Goal: Task Accomplishment & Management: Use online tool/utility

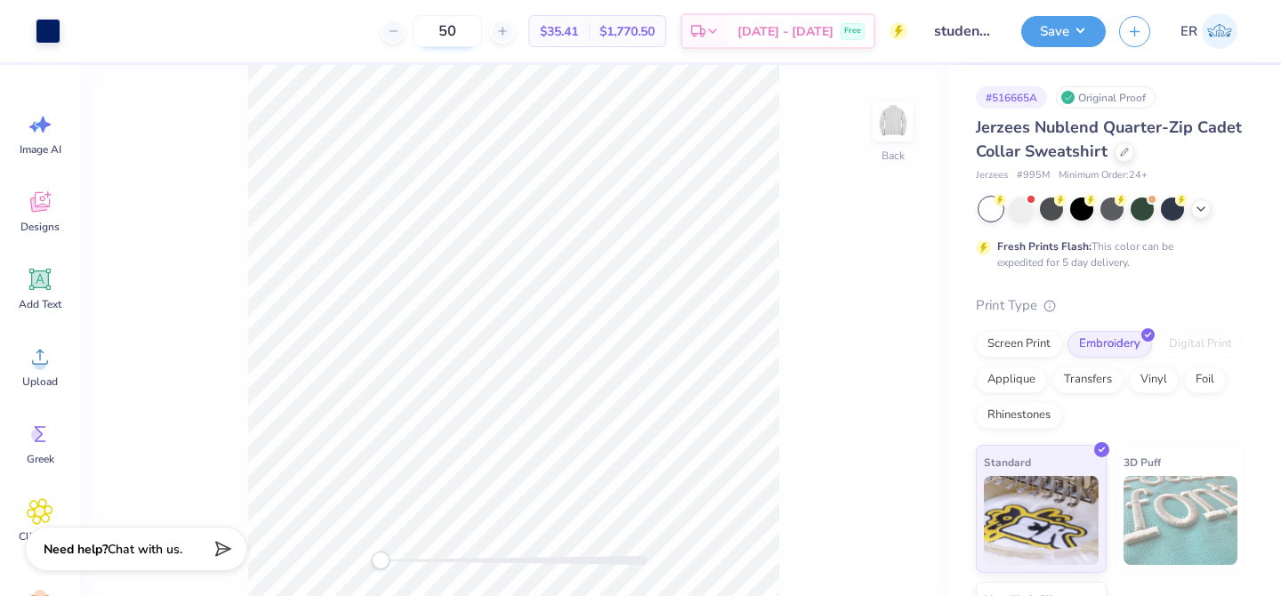
click at [482, 33] on input "50" at bounding box center [447, 31] width 69 height 32
type input "5"
type input "100"
click at [1120, 150] on icon at bounding box center [1124, 150] width 9 height 9
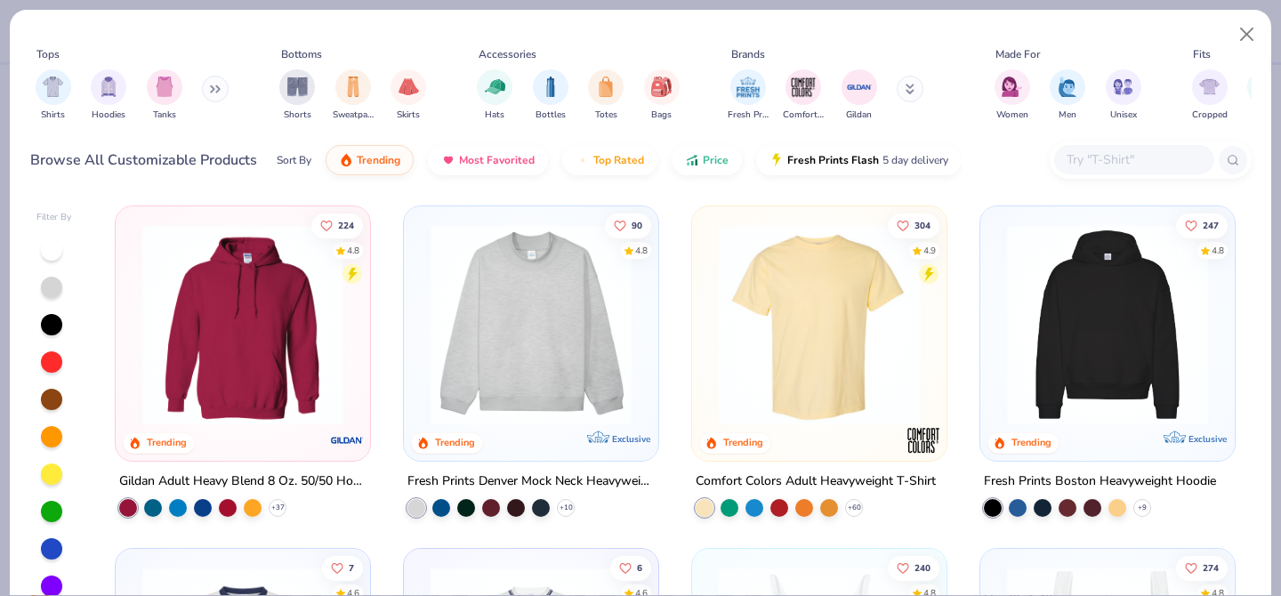
click at [1086, 158] on input "text" at bounding box center [1133, 160] width 137 height 20
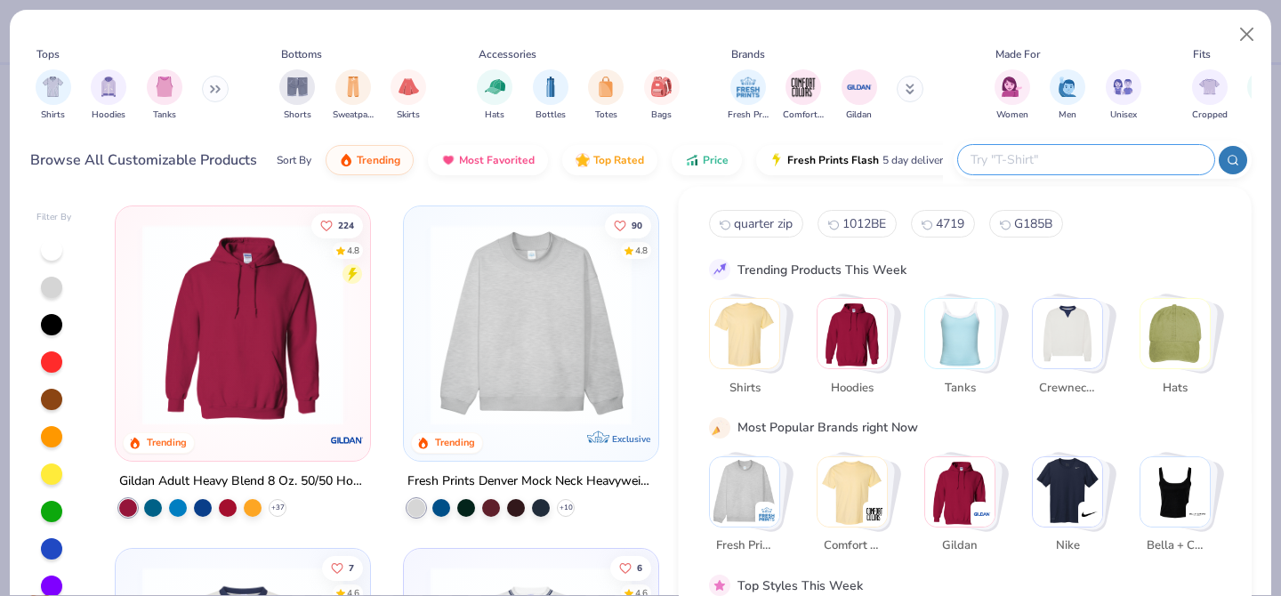
click at [1061, 126] on div "Women Men Unisex" at bounding box center [1069, 95] width 158 height 66
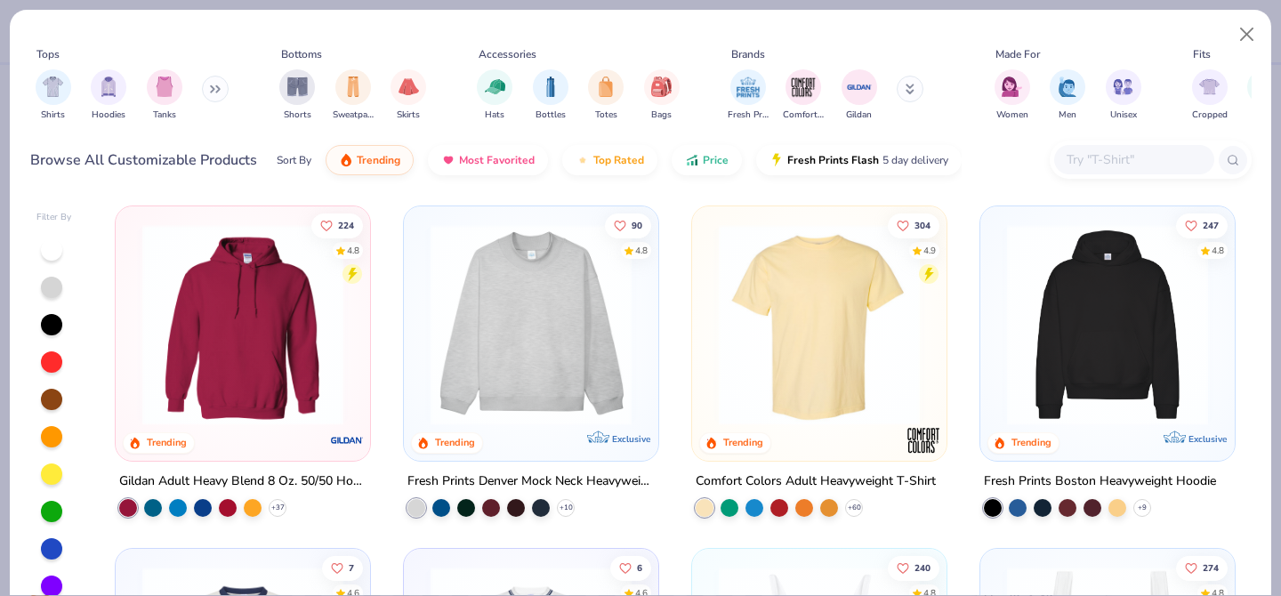
click at [1095, 154] on input "text" at bounding box center [1133, 160] width 137 height 20
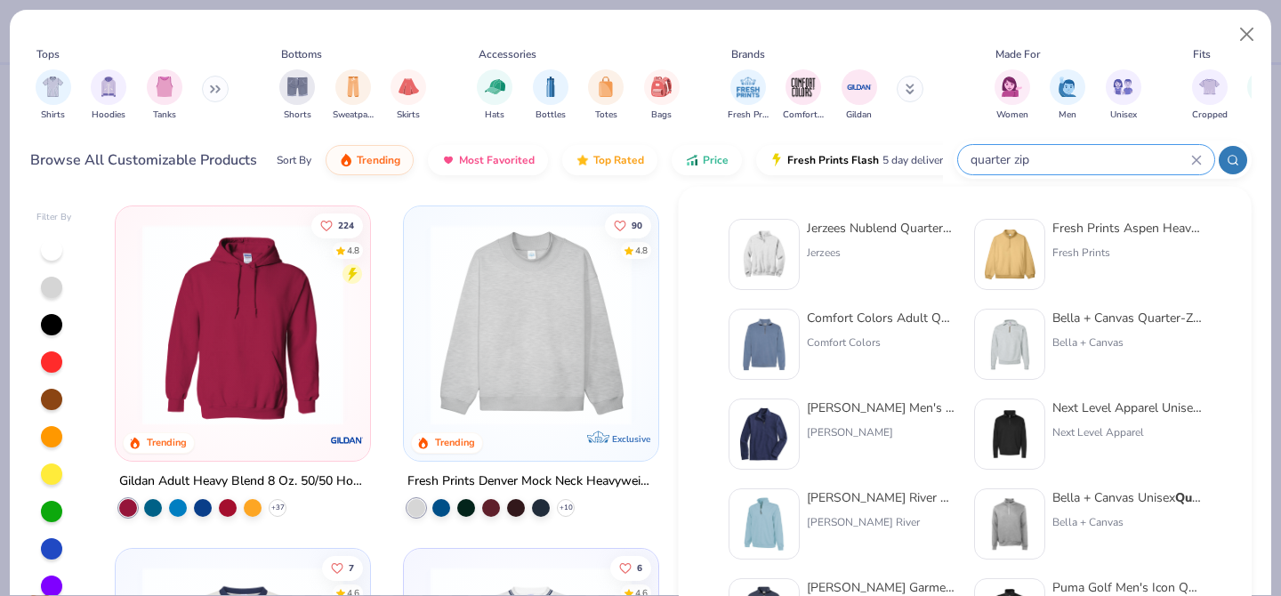
type input "quarter zip"
click at [874, 318] on div "Comfort Colors Adult Quarter-Zip Sweatshirt" at bounding box center [882, 318] width 150 height 19
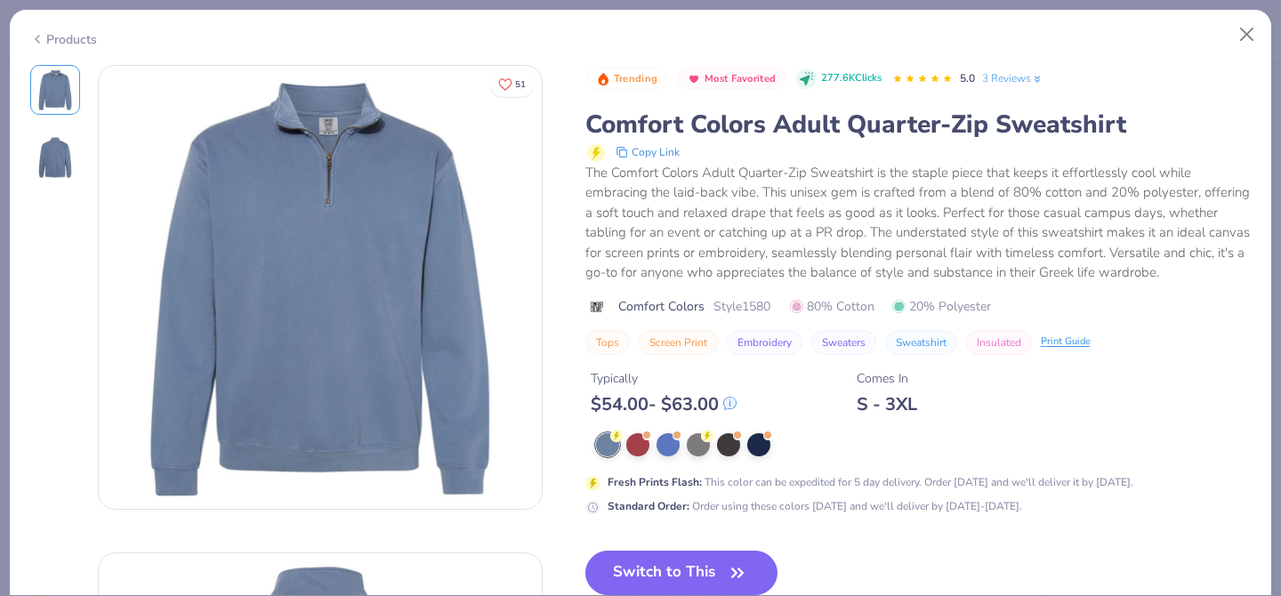
click at [1246, 4] on div "Products 51 Trending Most Favorited 277.6K Clicks 5.0 3 Reviews Comfort Colors …" at bounding box center [640, 298] width 1281 height 596
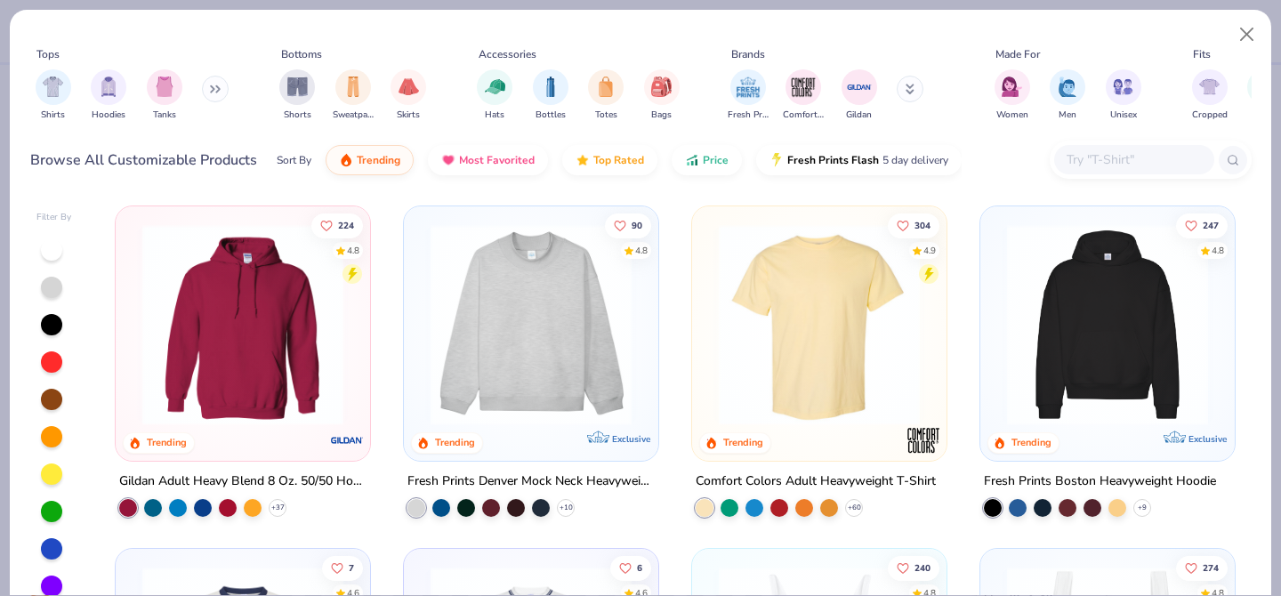
click at [1107, 143] on div at bounding box center [1151, 160] width 202 height 38
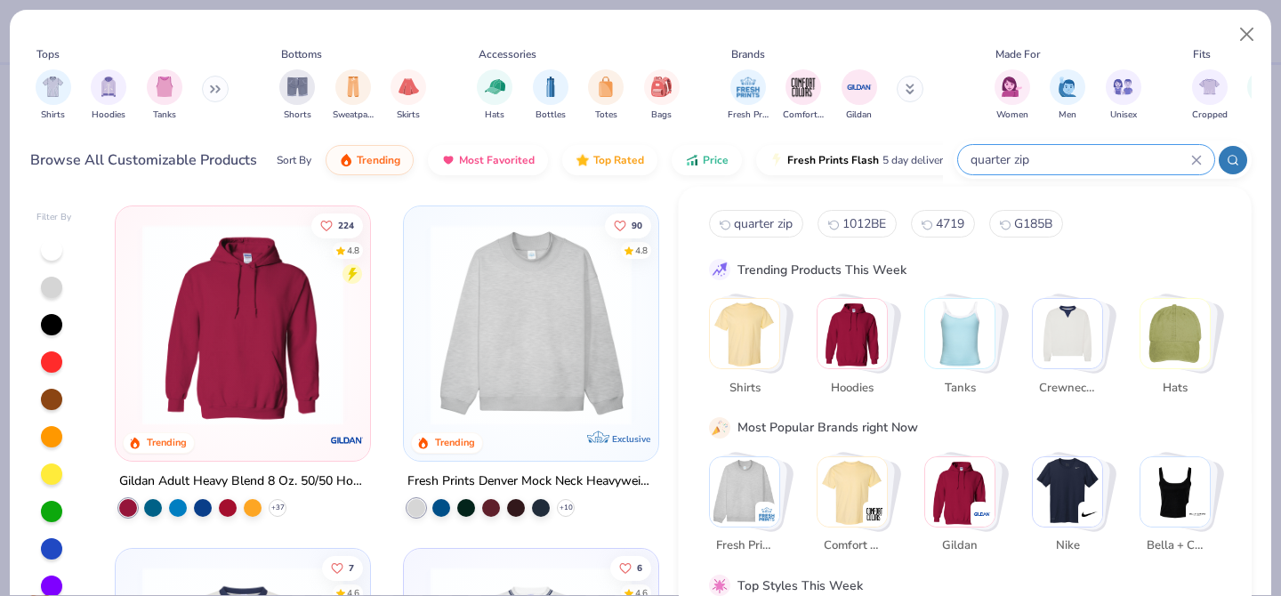
type input "quarter zip"
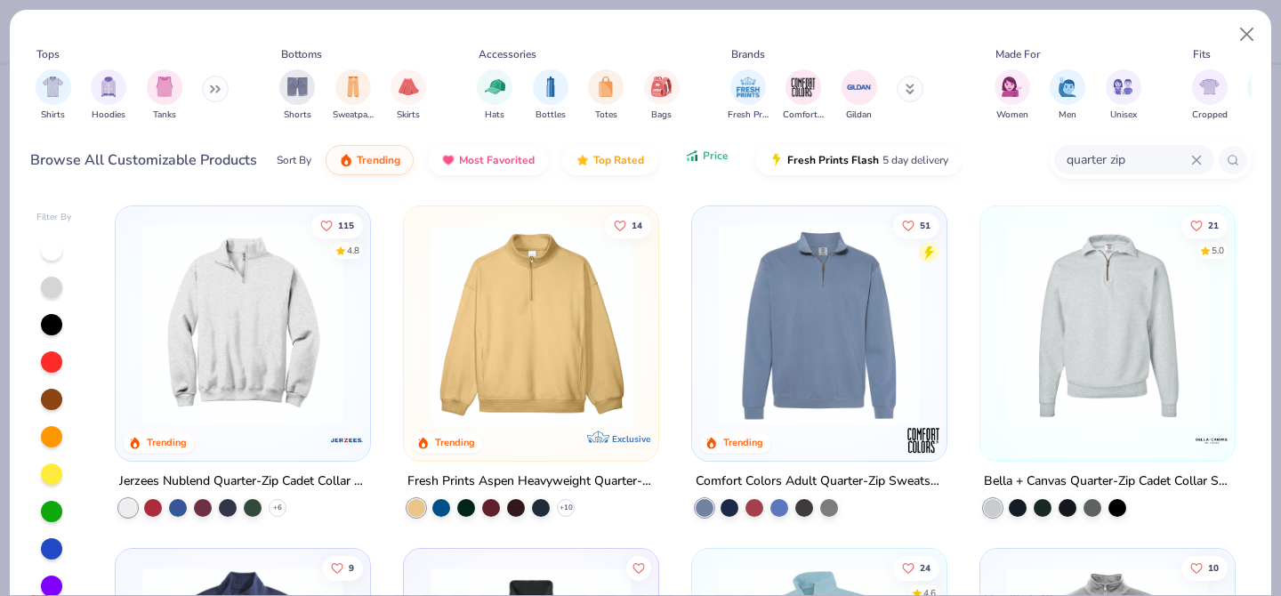
click at [703, 156] on span "Price" at bounding box center [716, 156] width 26 height 14
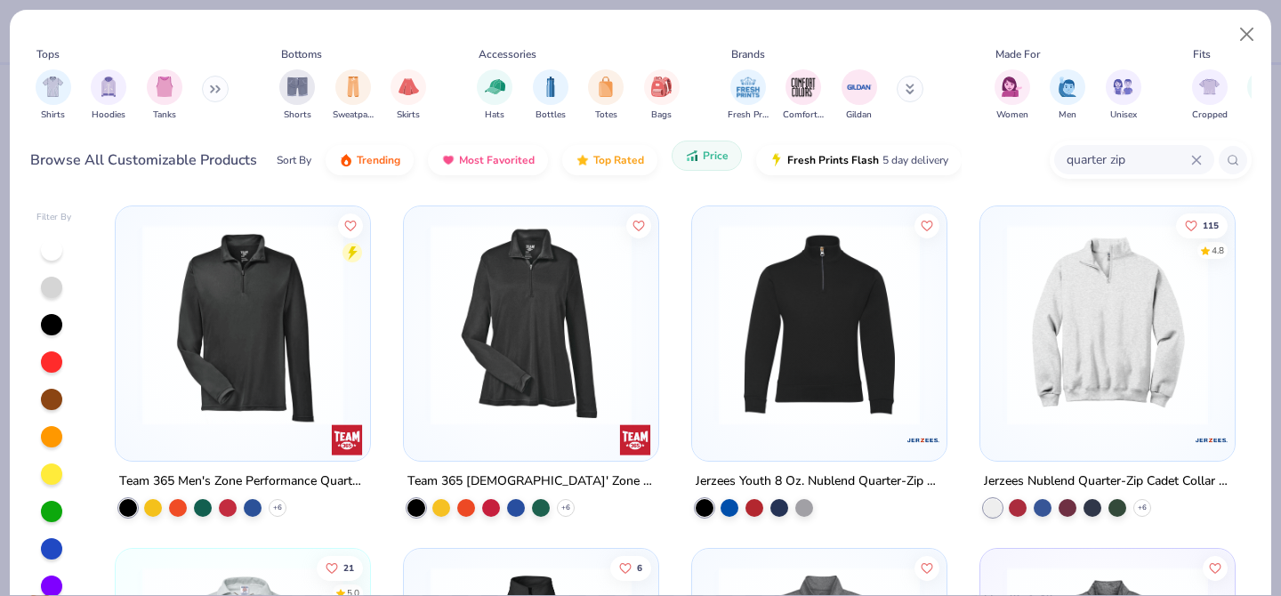
click at [709, 154] on span "Price" at bounding box center [716, 156] width 26 height 14
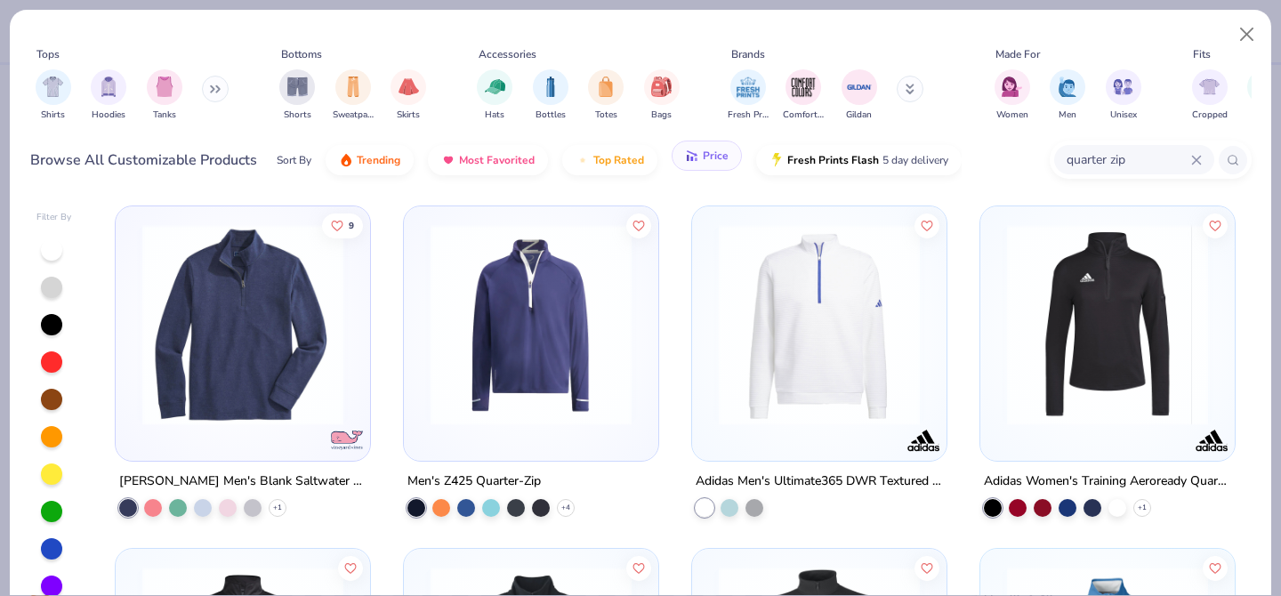
click at [707, 153] on span "Price" at bounding box center [716, 156] width 26 height 14
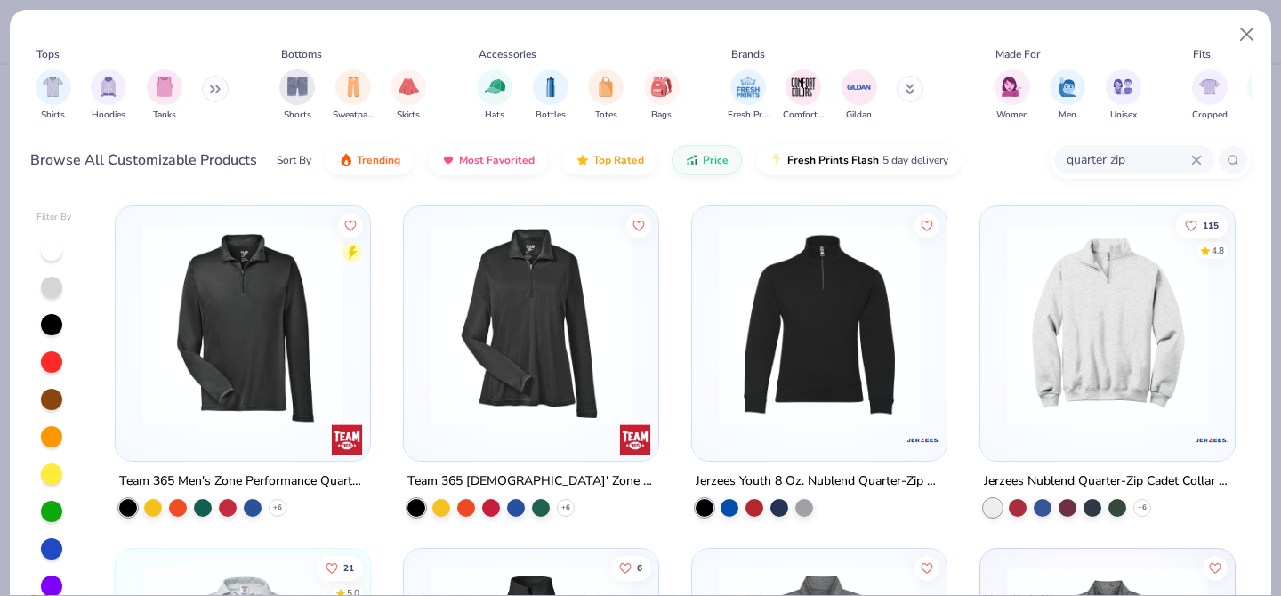
click at [303, 352] on img at bounding box center [242, 324] width 219 height 201
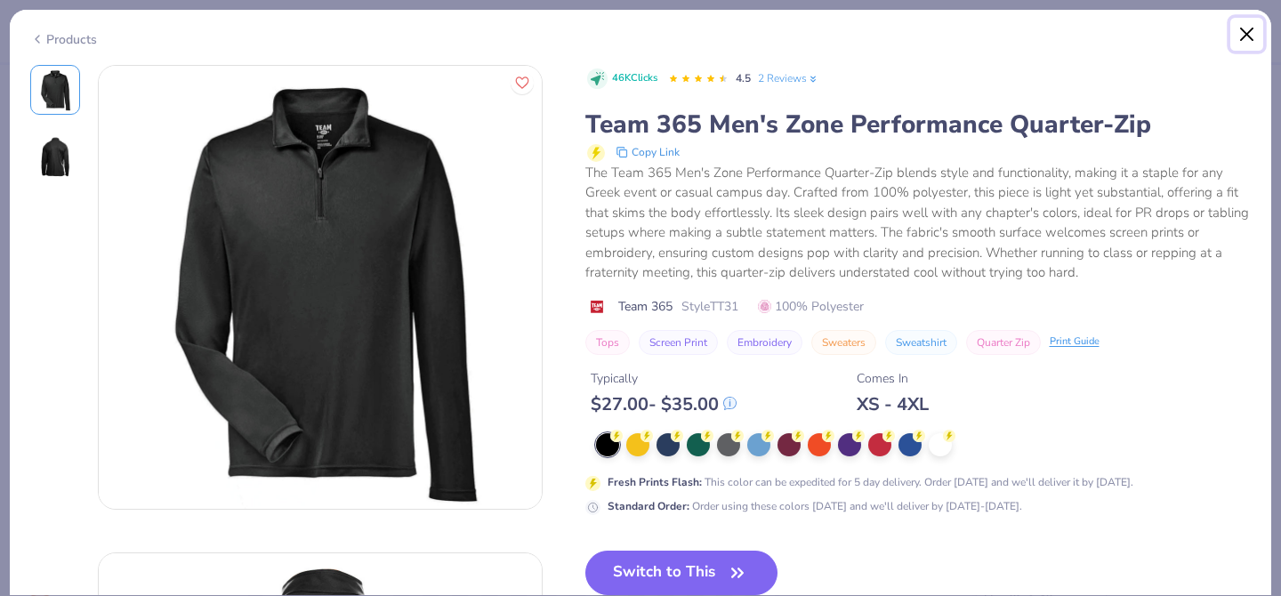
click at [1245, 47] on button "Close" at bounding box center [1248, 35] width 34 height 34
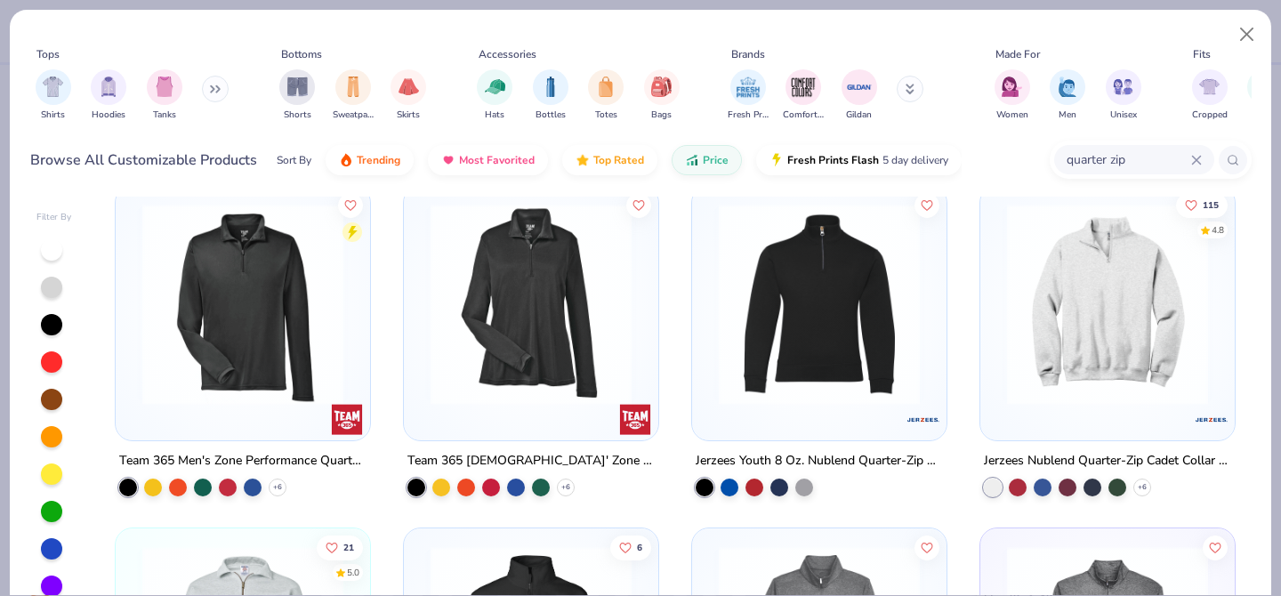
scroll to position [17, 0]
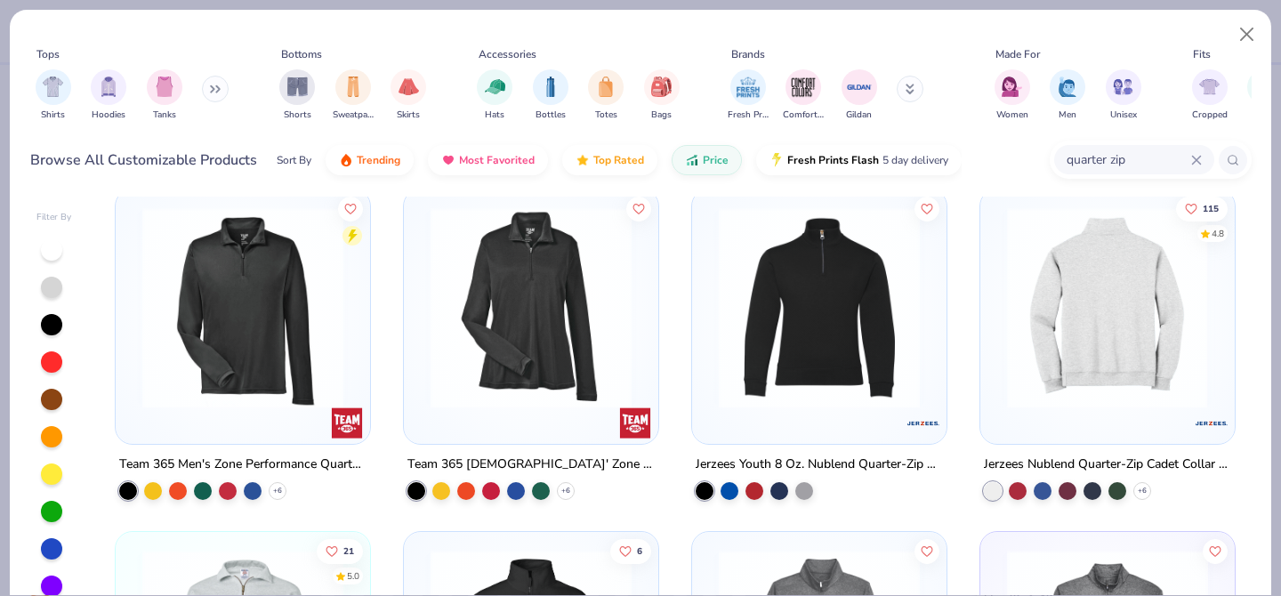
click at [1080, 345] on div at bounding box center [1108, 307] width 656 height 201
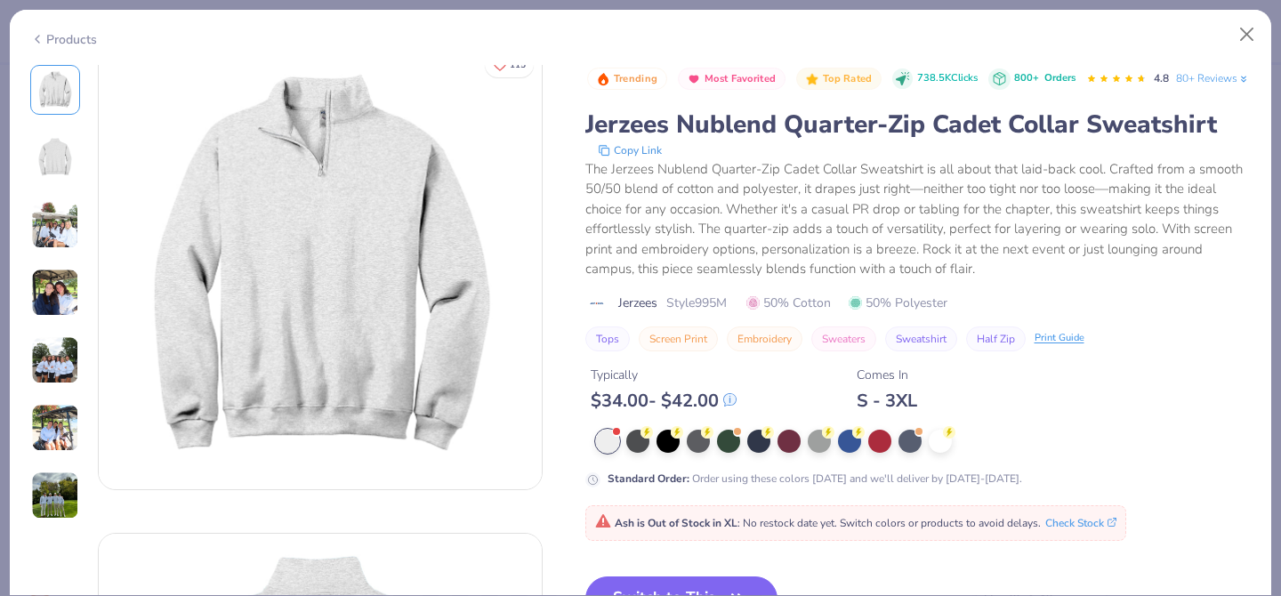
scroll to position [38, 0]
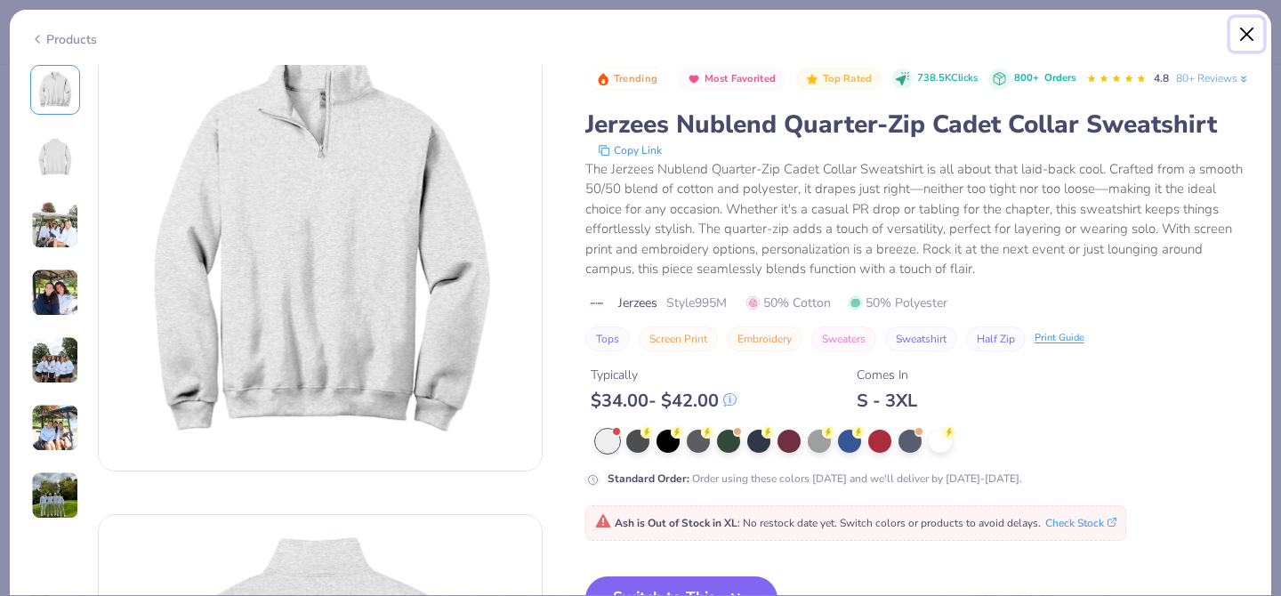
click at [1257, 39] on button "Close" at bounding box center [1248, 35] width 34 height 34
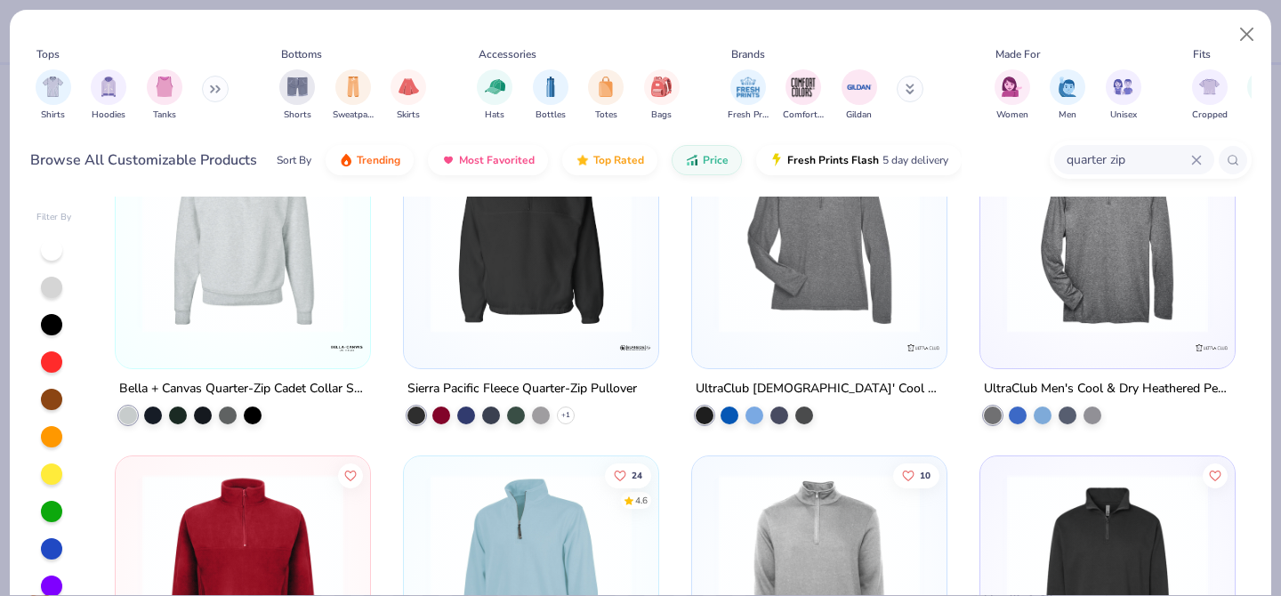
scroll to position [312, 0]
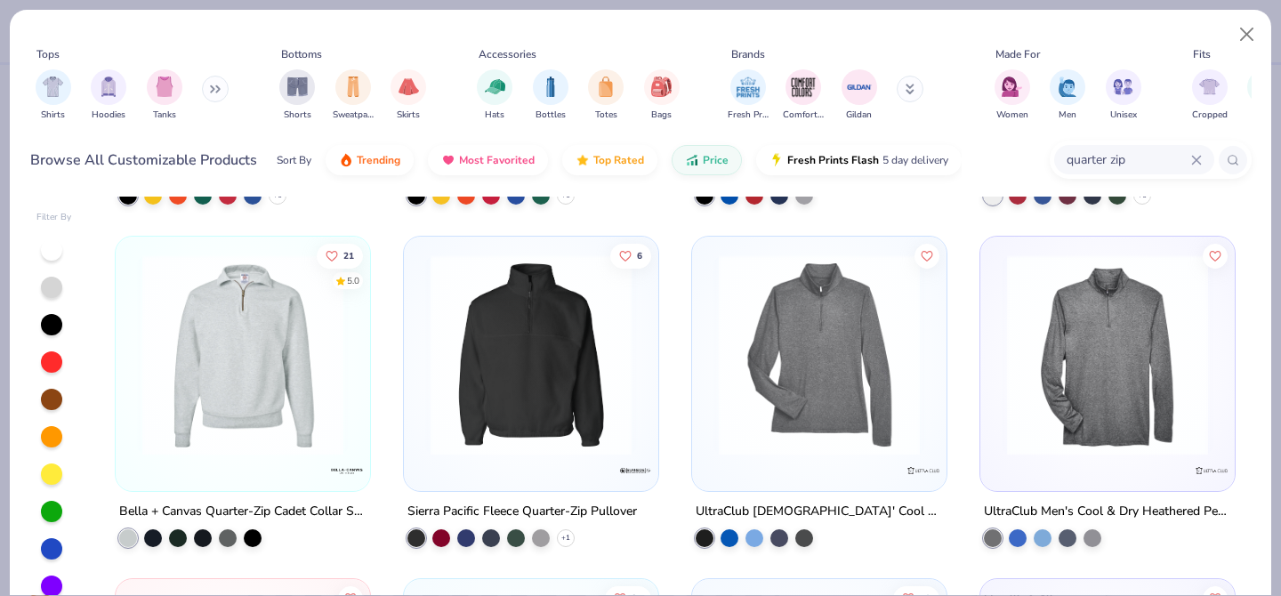
click at [321, 386] on img at bounding box center [242, 355] width 219 height 201
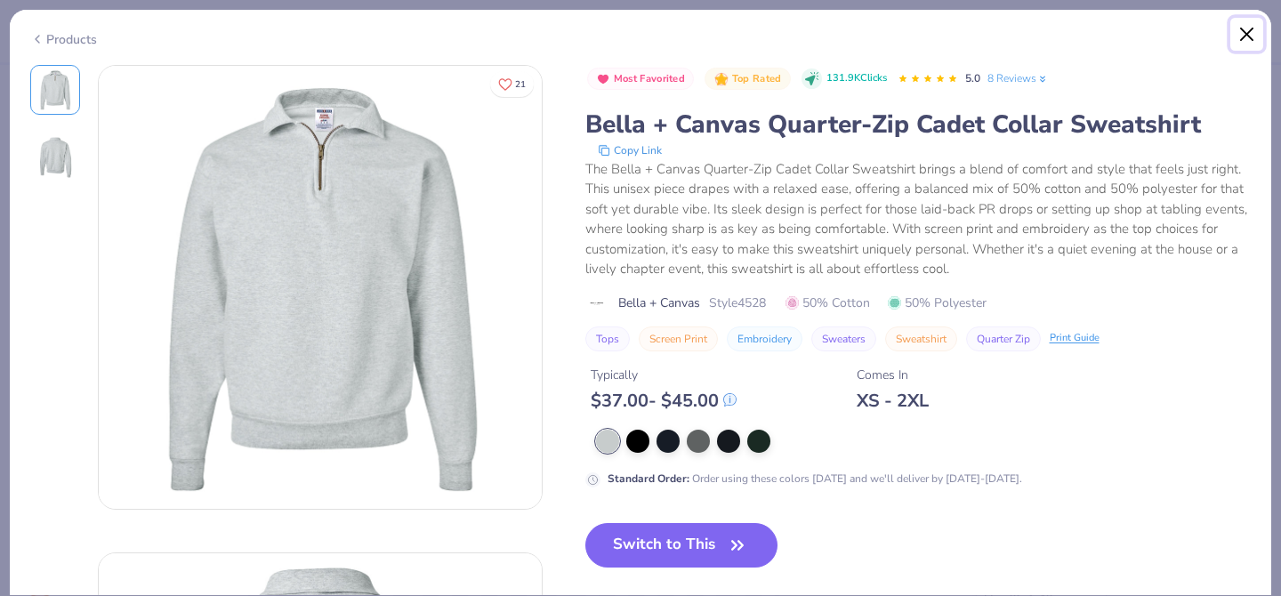
click at [1236, 39] on button "Close" at bounding box center [1248, 35] width 34 height 34
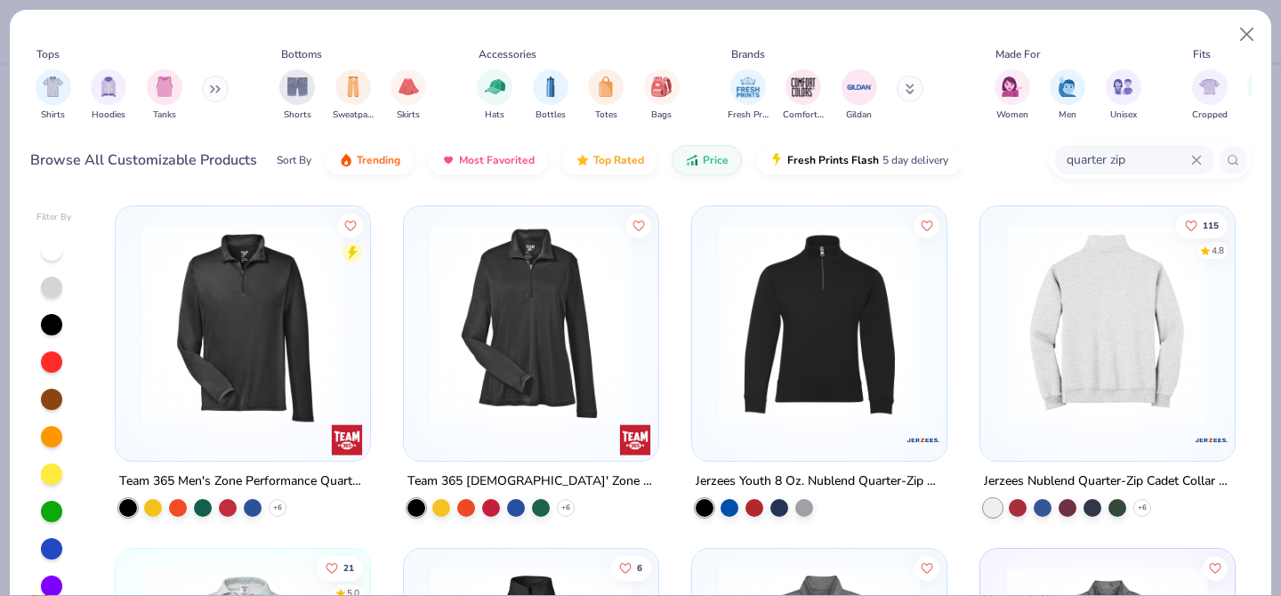
click at [998, 312] on img at bounding box center [889, 324] width 219 height 201
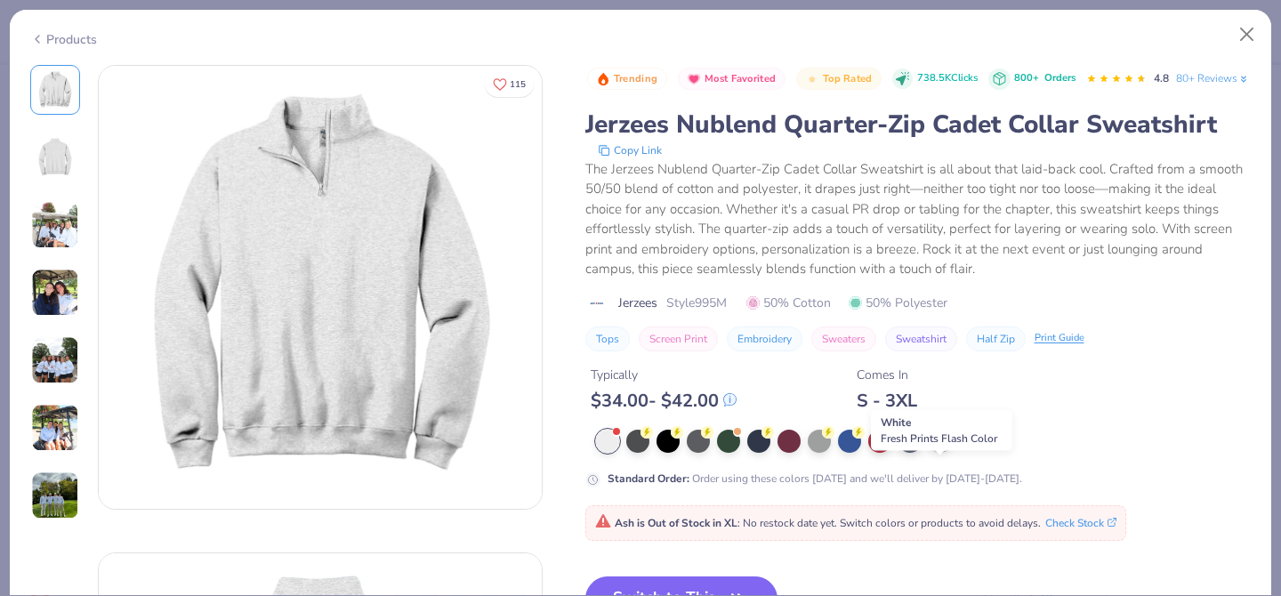
click at [938, 451] on div at bounding box center [940, 439] width 23 height 23
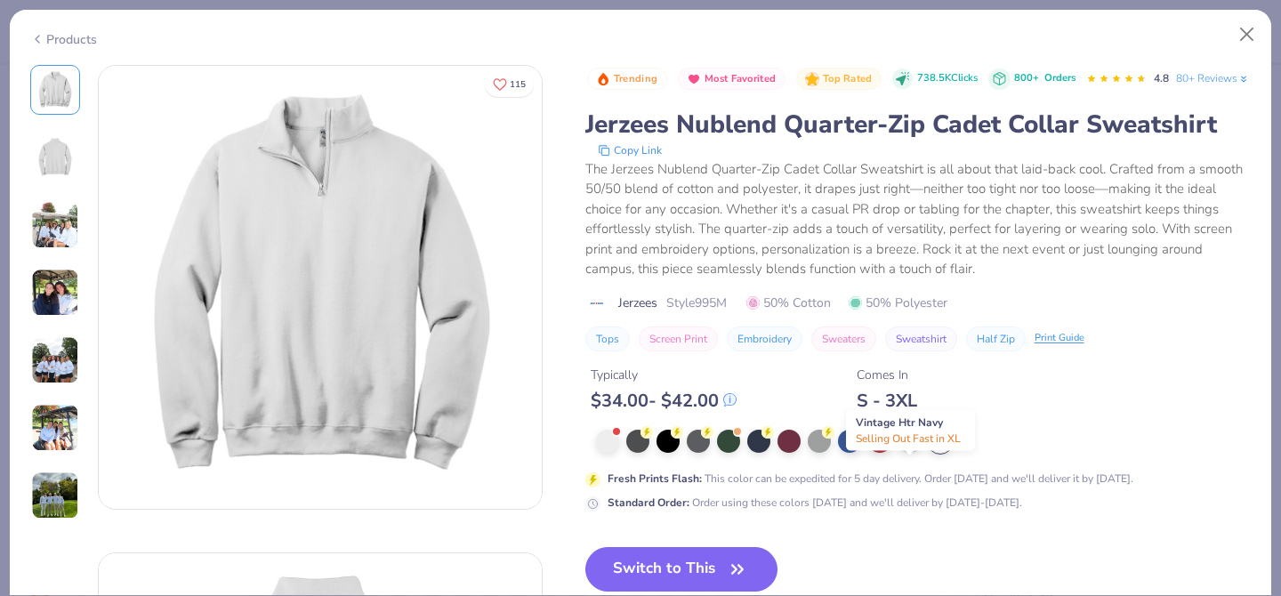
click at [917, 451] on div at bounding box center [910, 439] width 23 height 23
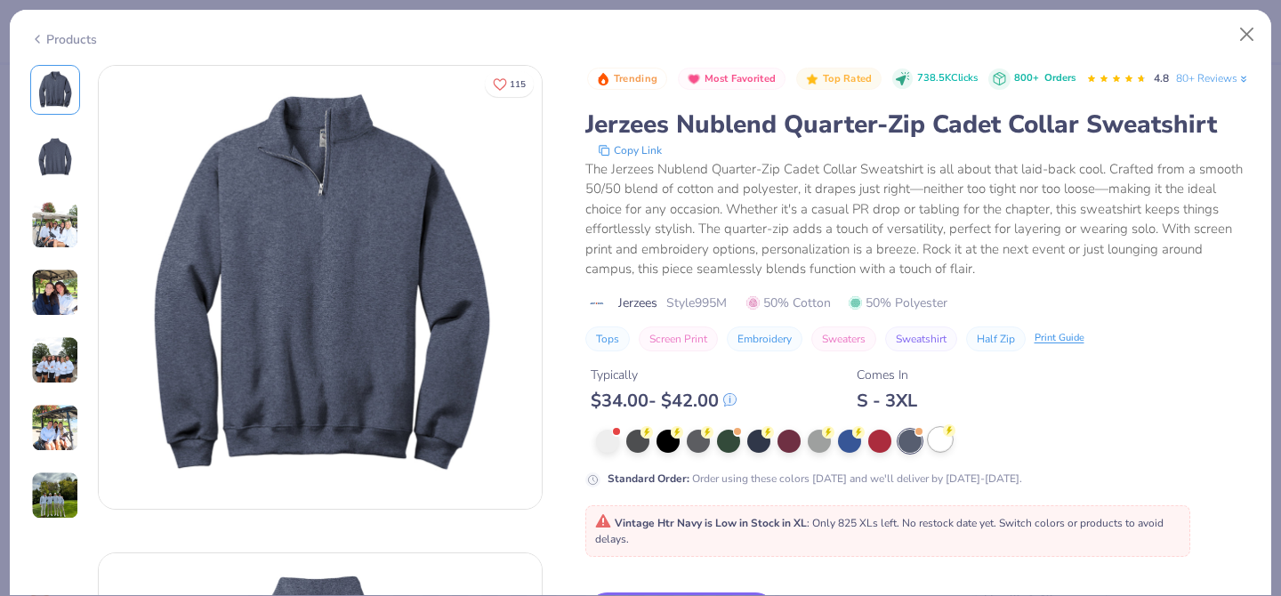
click at [932, 451] on div at bounding box center [940, 439] width 23 height 23
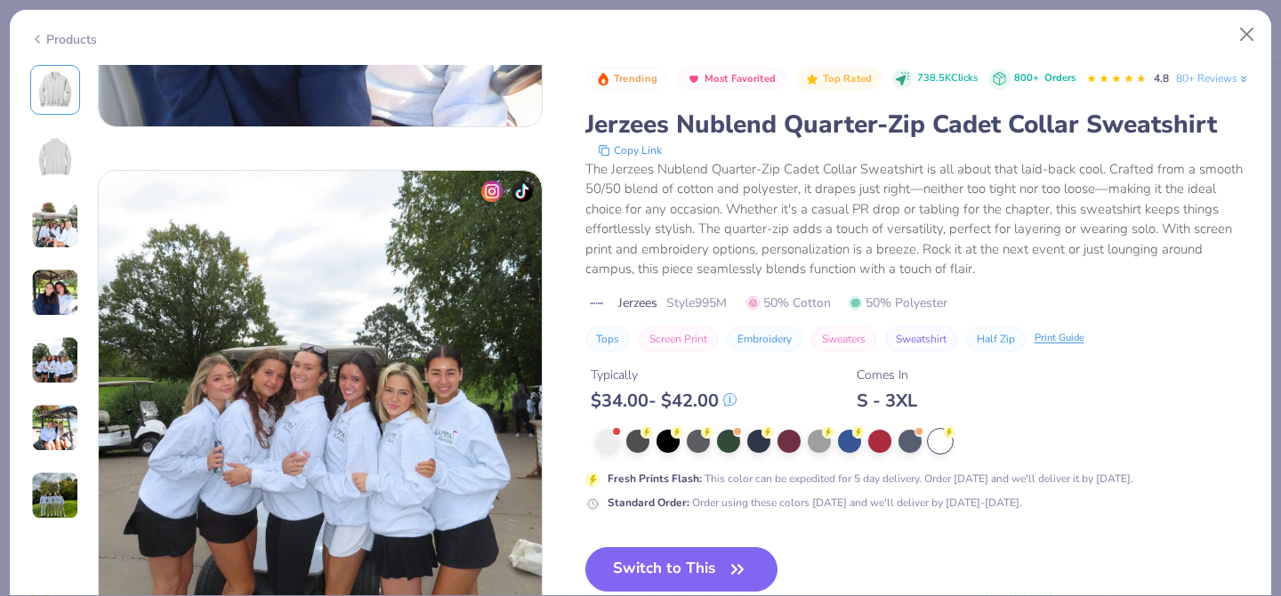
scroll to position [1076, 0]
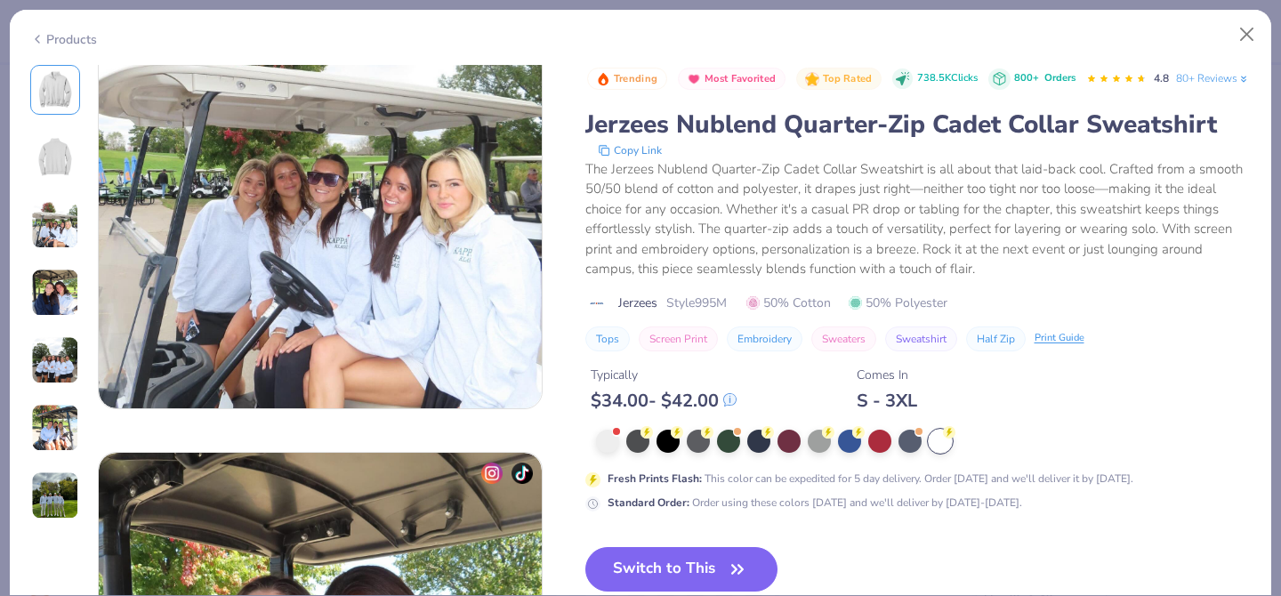
click at [1255, 5] on div "Products 115 KC Kappa Kappa Gamma, [GEOGRAPHIC_DATA][US_STATE], [GEOGRAPHIC_DAT…" at bounding box center [640, 298] width 1281 height 596
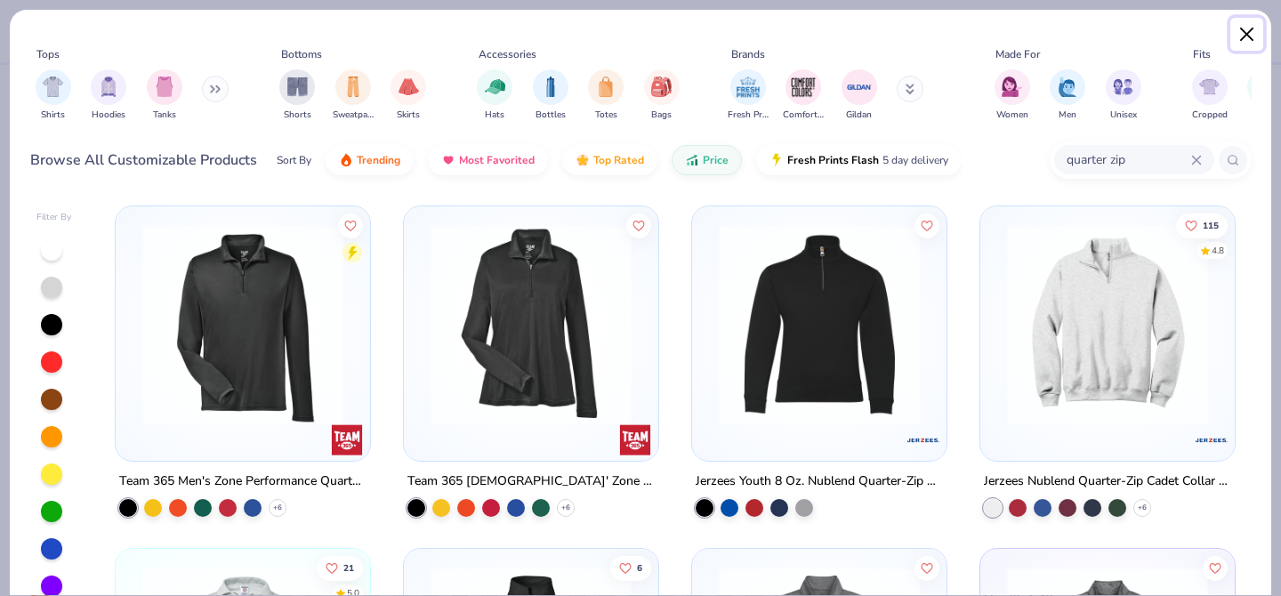
click at [1252, 26] on button "Close" at bounding box center [1248, 35] width 34 height 34
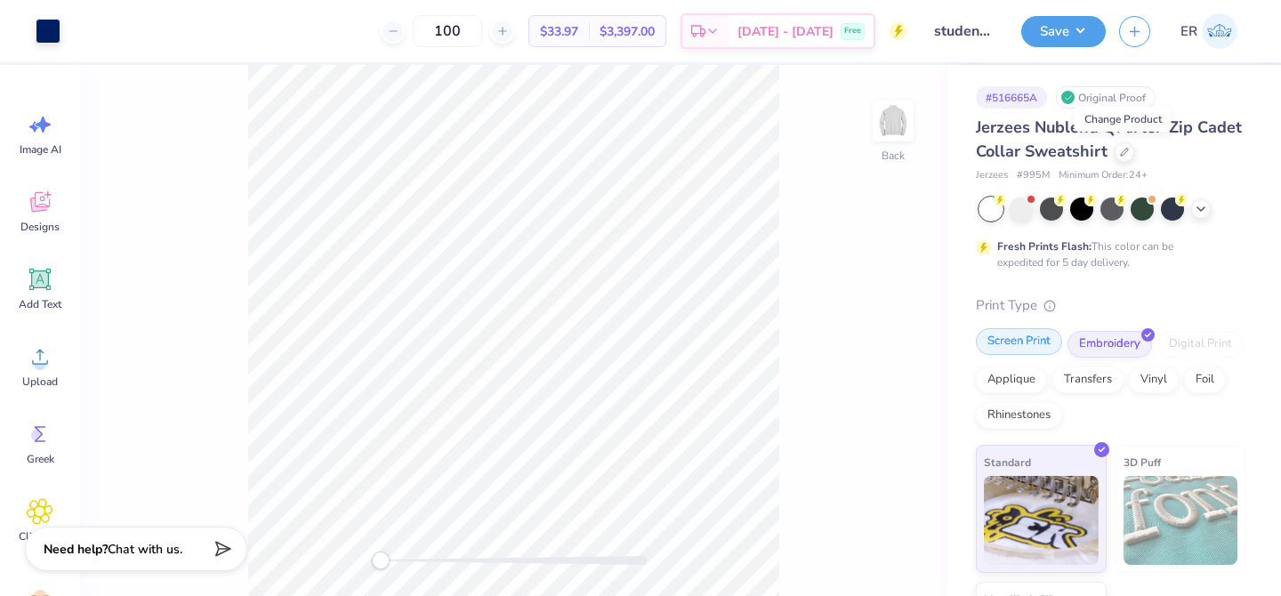
click at [1025, 342] on div "Screen Print" at bounding box center [1019, 341] width 86 height 27
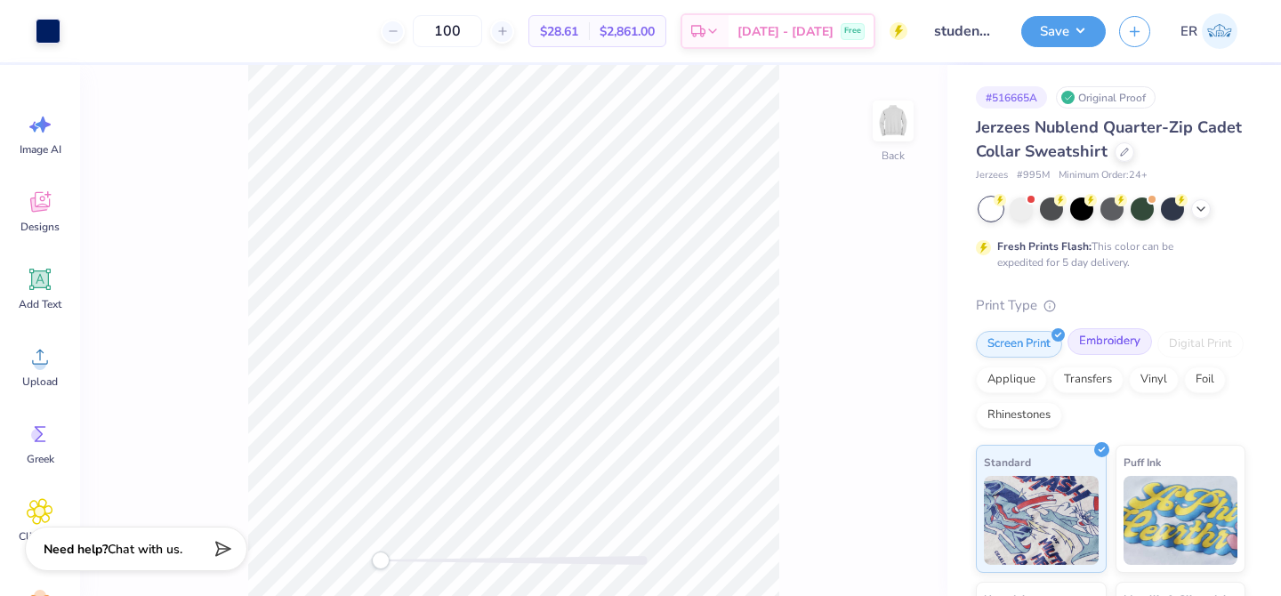
click at [1087, 337] on div "Embroidery" at bounding box center [1110, 341] width 85 height 27
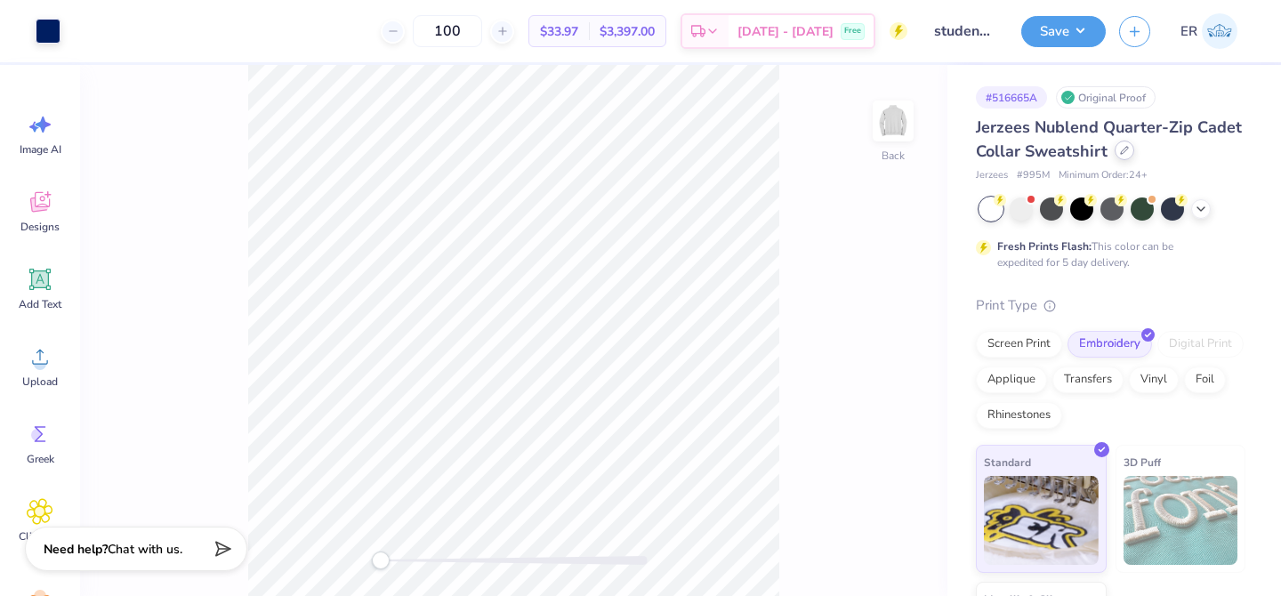
click at [1123, 151] on icon at bounding box center [1124, 150] width 7 height 7
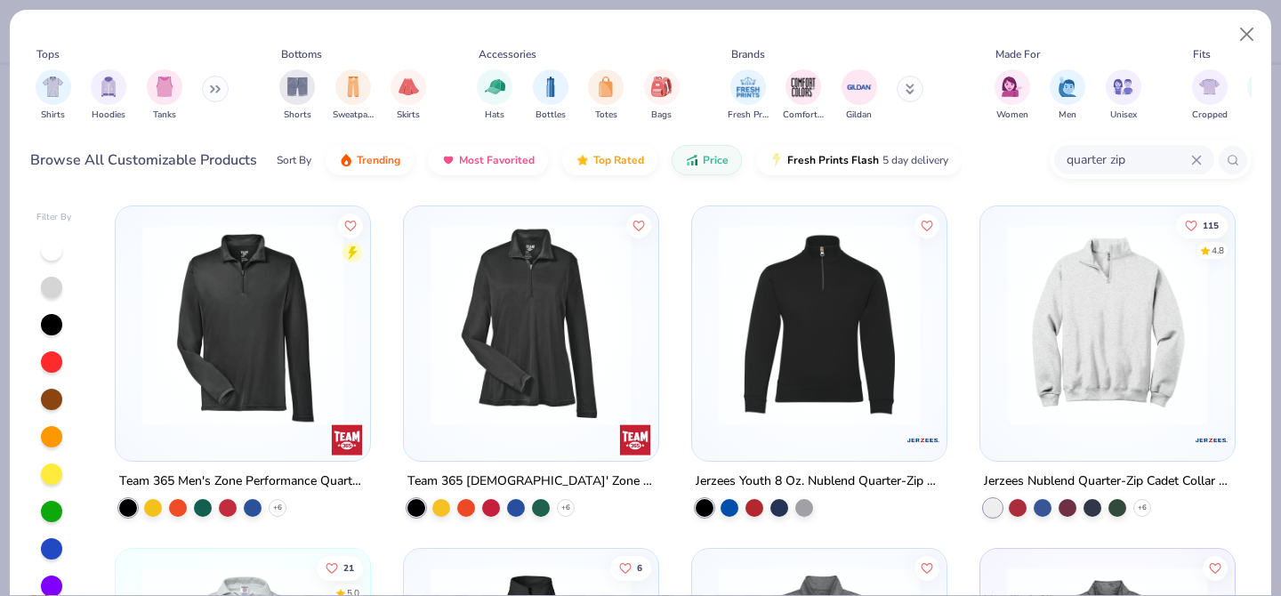
click at [1110, 168] on input "quarter zip" at bounding box center [1128, 160] width 126 height 20
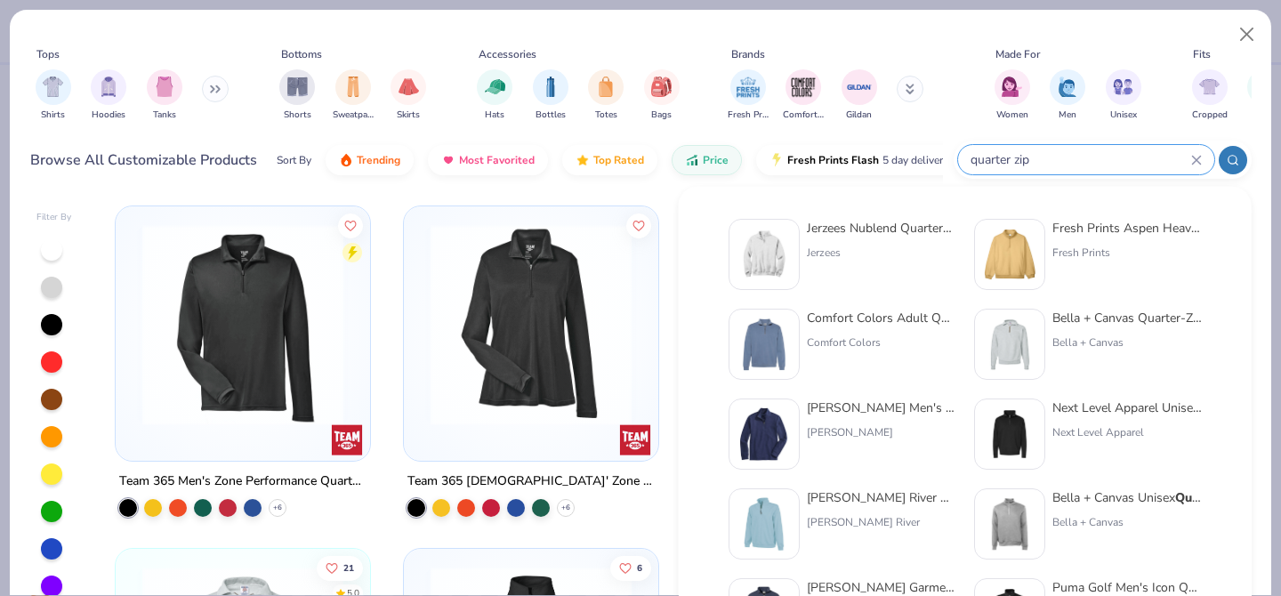
click at [1202, 158] on div "quarter zip" at bounding box center [1086, 159] width 256 height 29
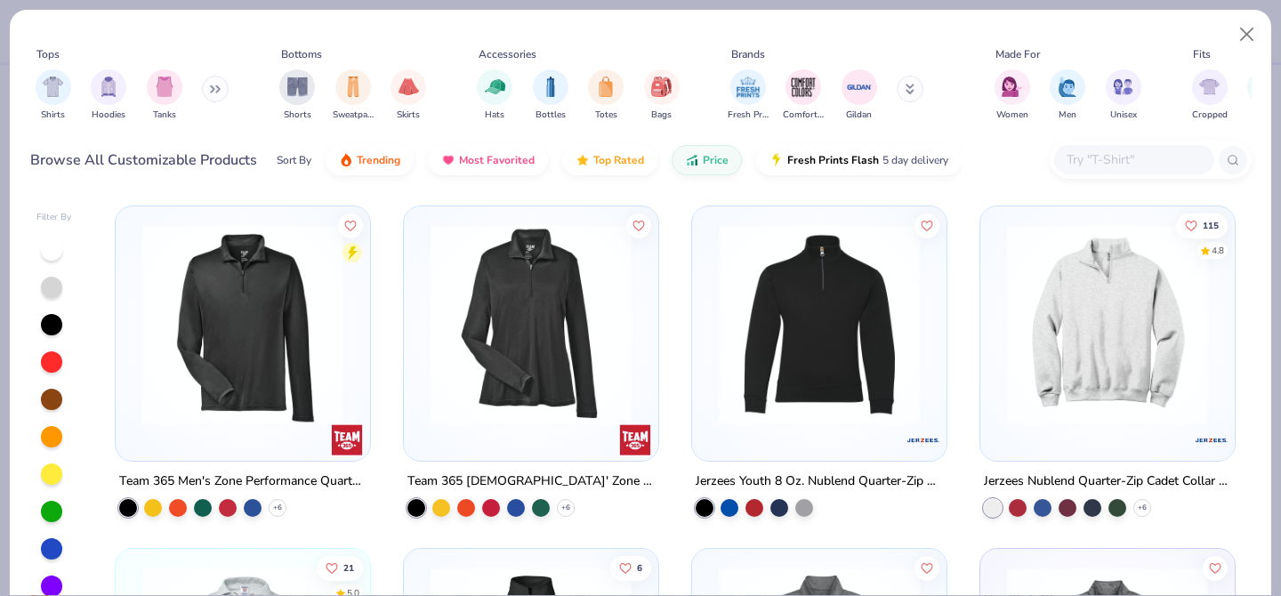
click at [1099, 162] on input "text" at bounding box center [1133, 160] width 137 height 20
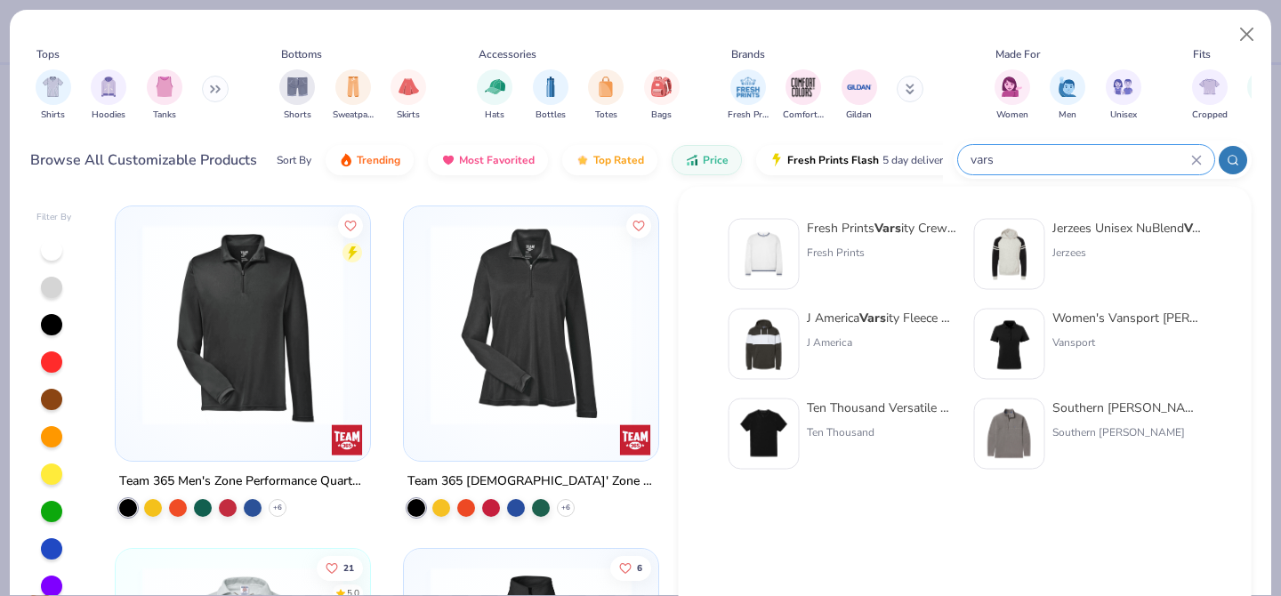
type input "vars"
click at [768, 248] on img at bounding box center [764, 254] width 55 height 55
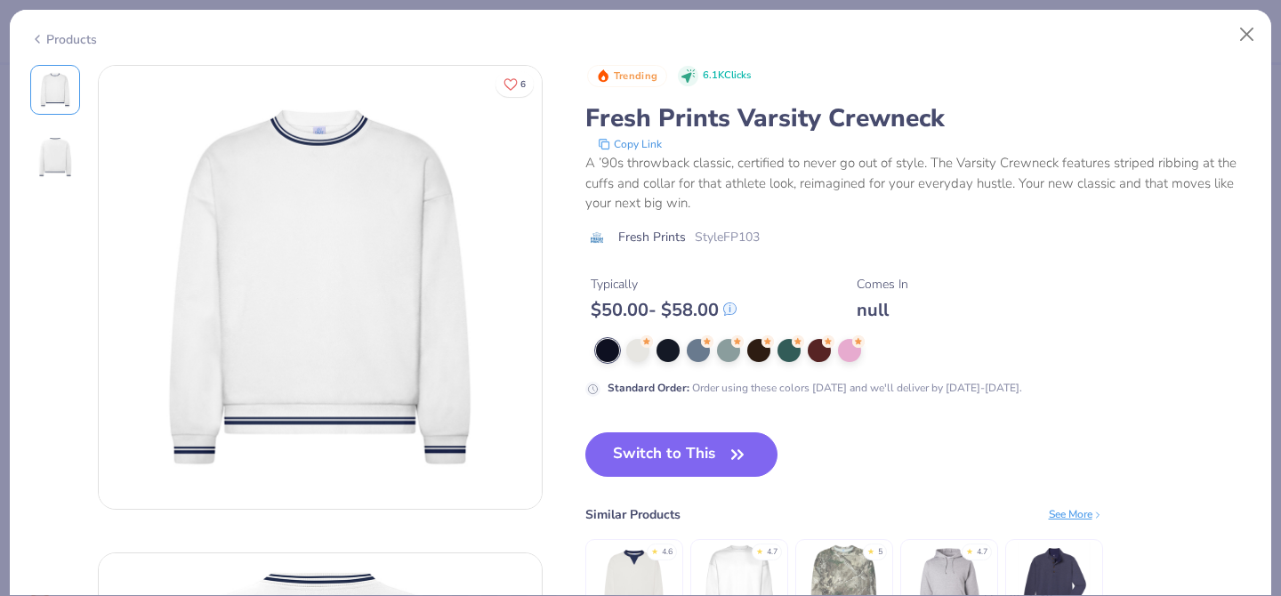
scroll to position [4, 0]
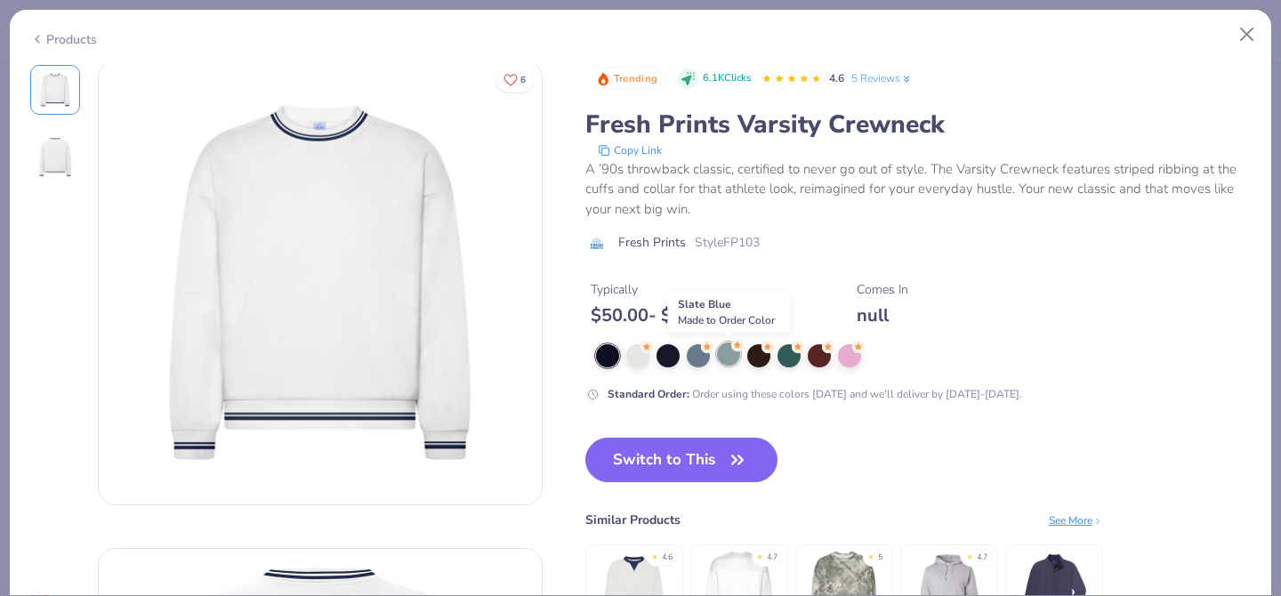
click at [722, 346] on div at bounding box center [728, 354] width 23 height 23
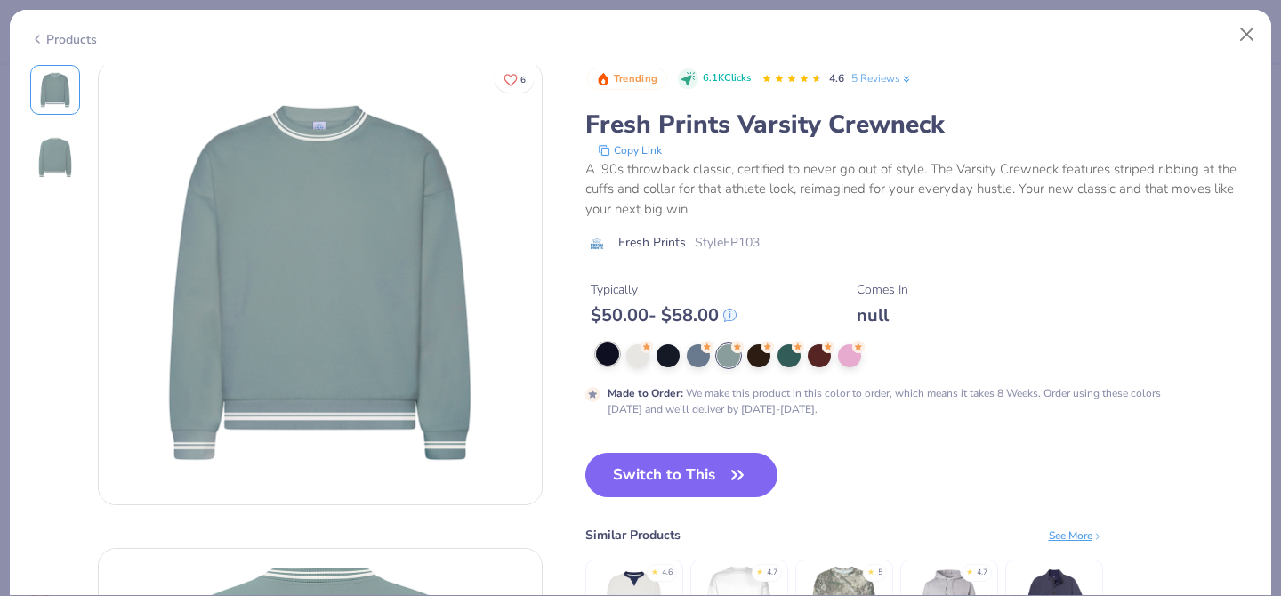
click at [617, 363] on div at bounding box center [607, 354] width 23 height 23
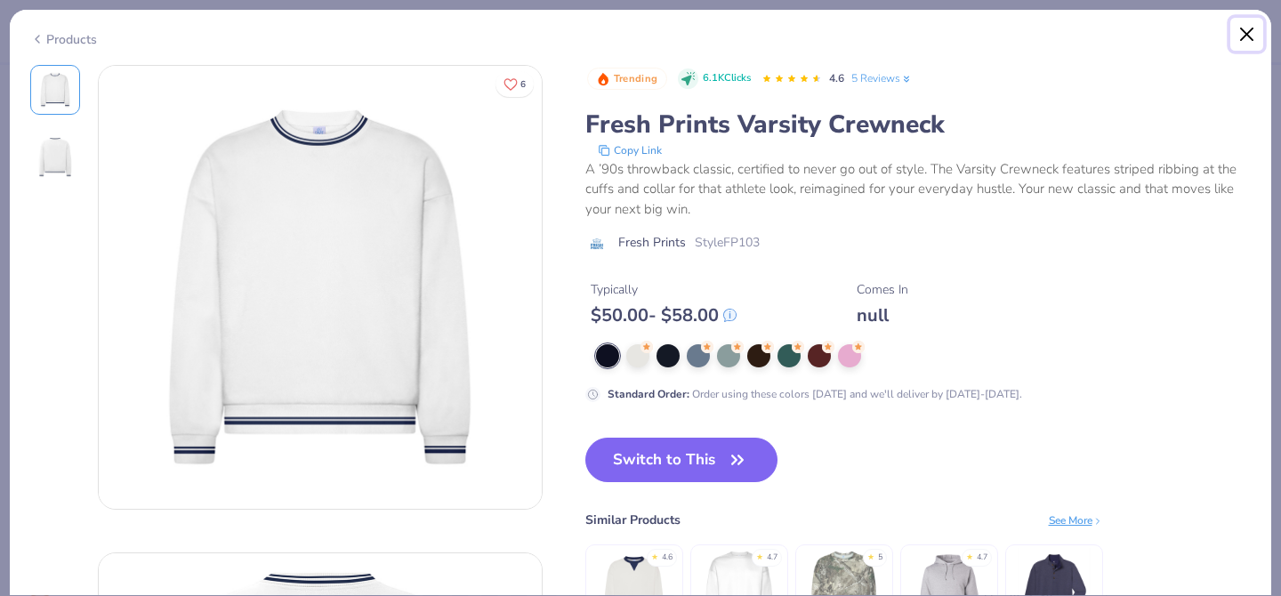
click at [1257, 35] on button "Close" at bounding box center [1248, 35] width 34 height 34
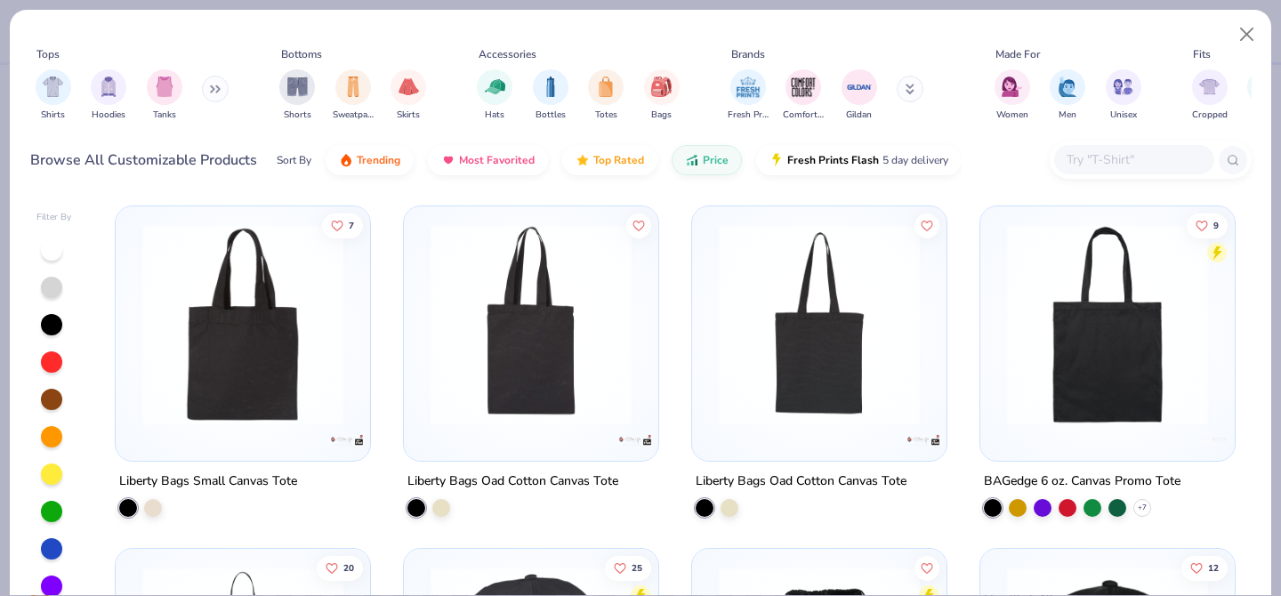
click at [222, 96] on button at bounding box center [215, 89] width 27 height 27
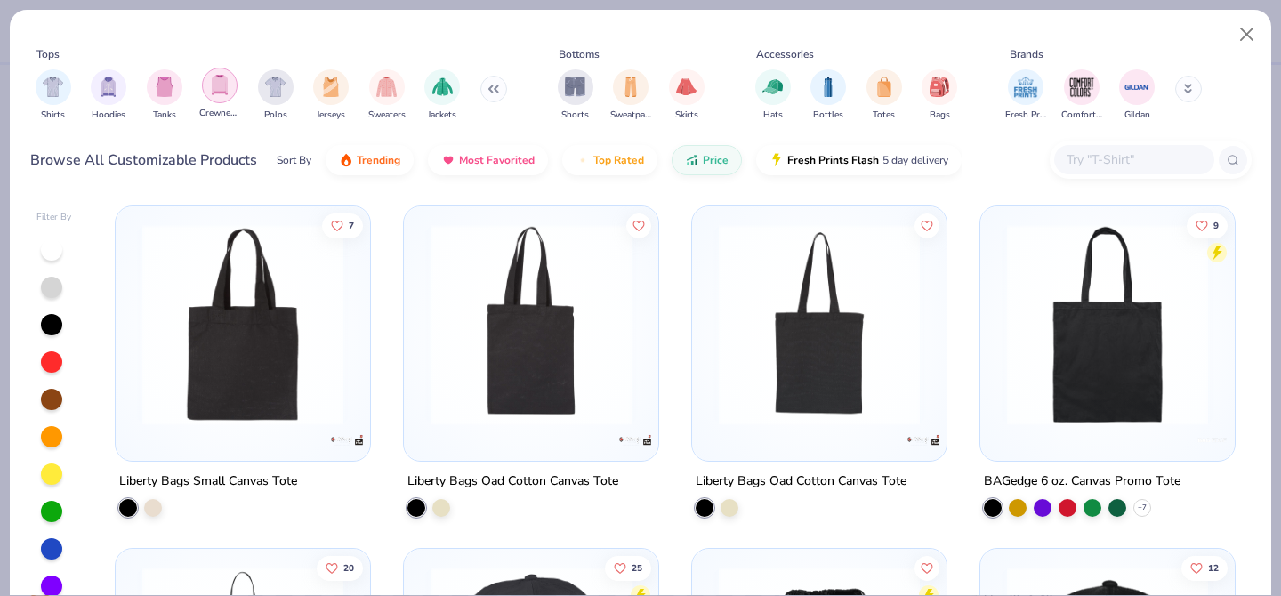
click at [214, 98] on div "filter for Crewnecks" at bounding box center [220, 86] width 36 height 36
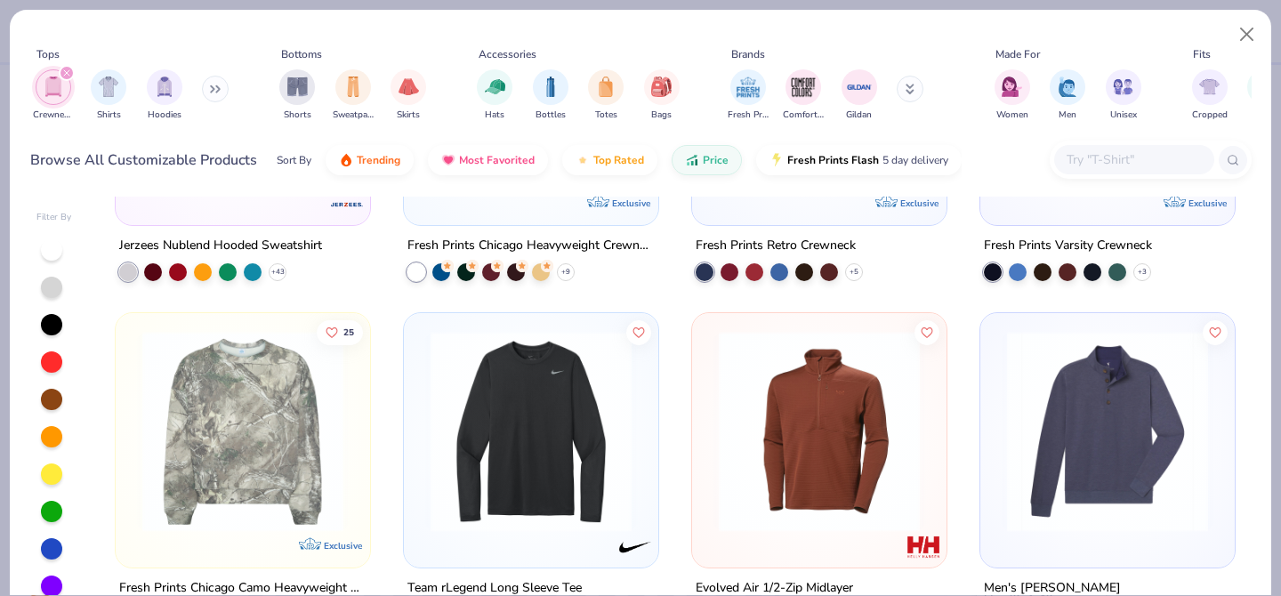
scroll to position [57, 0]
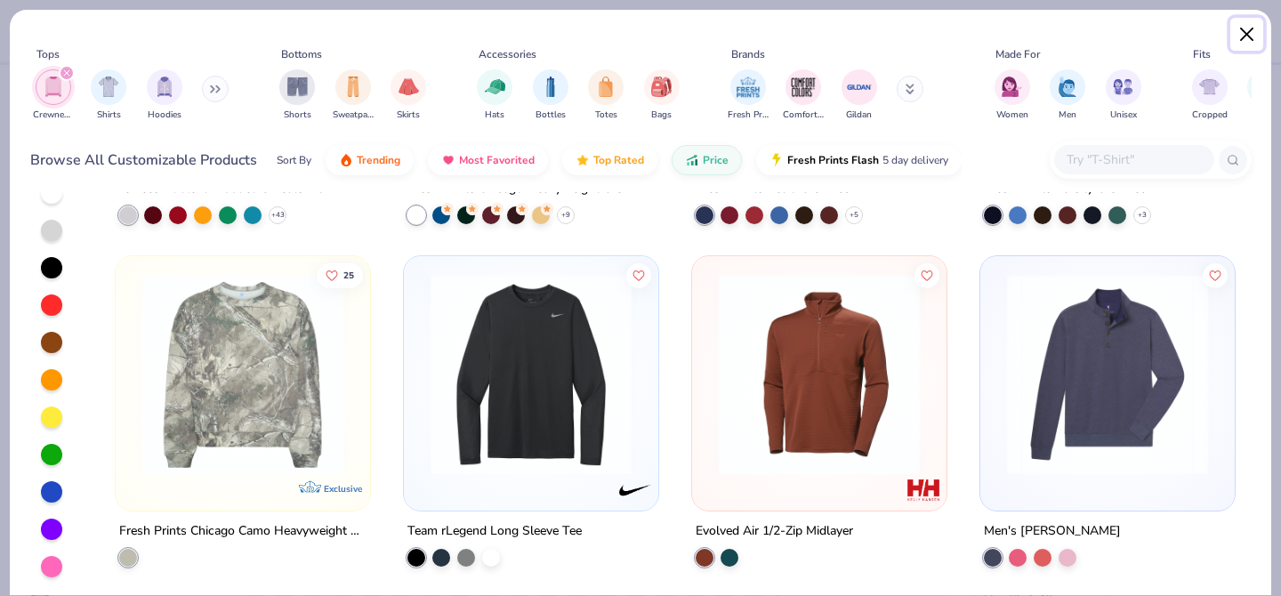
click at [1249, 32] on button "Close" at bounding box center [1248, 35] width 34 height 34
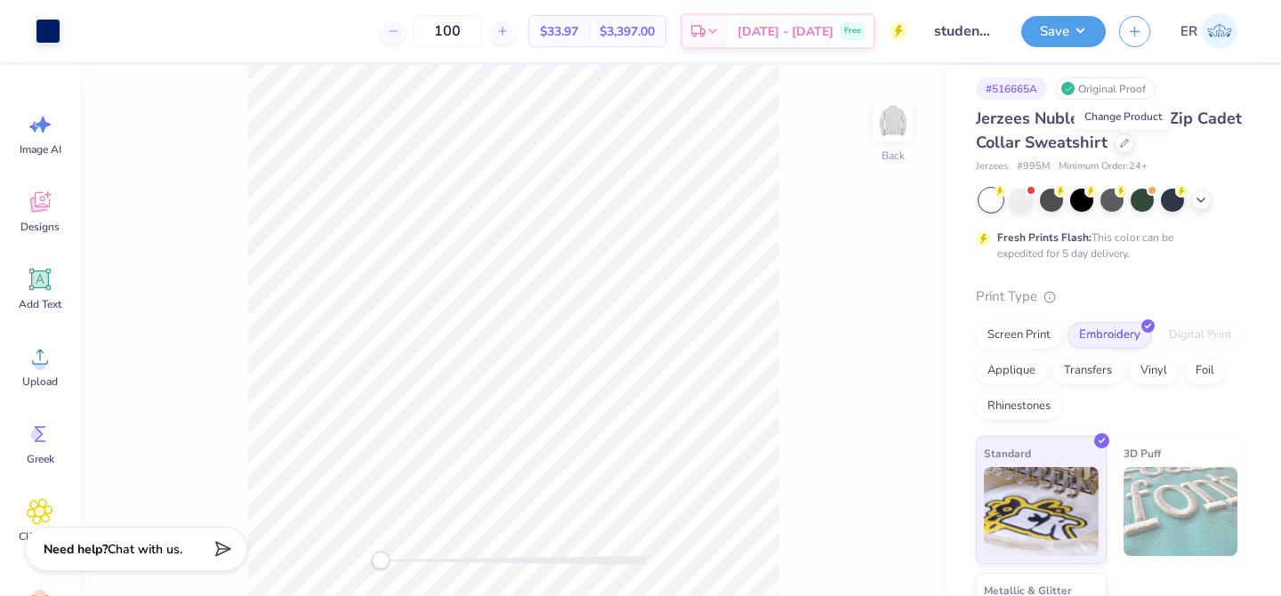
scroll to position [3, 0]
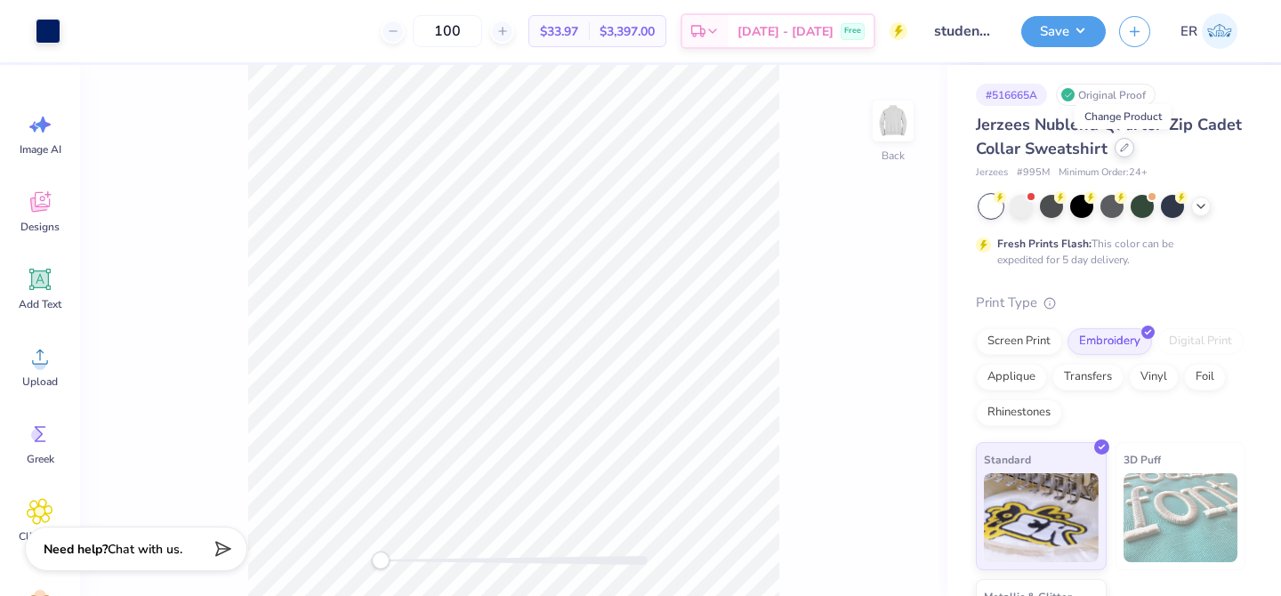
click at [1121, 158] on div "Jerzees Nublend Quarter-Zip Cadet Collar Sweatshirt" at bounding box center [1111, 137] width 270 height 48
click at [1119, 141] on div at bounding box center [1125, 148] width 20 height 20
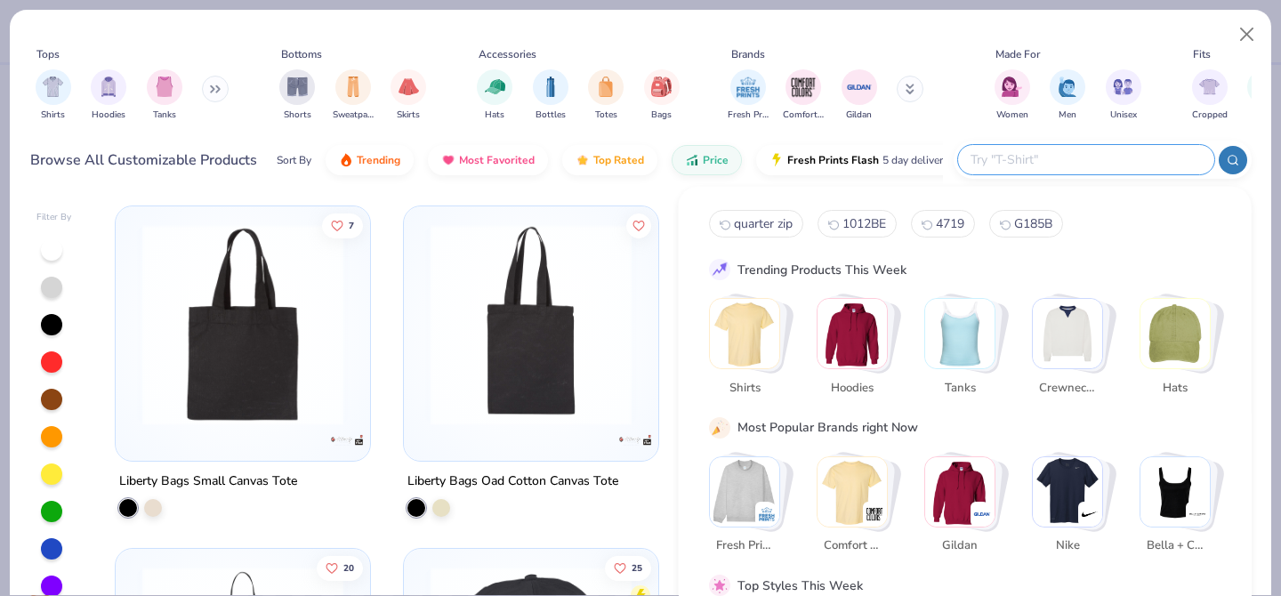
click at [1078, 157] on input "text" at bounding box center [1085, 160] width 233 height 20
type input "quarter zip"
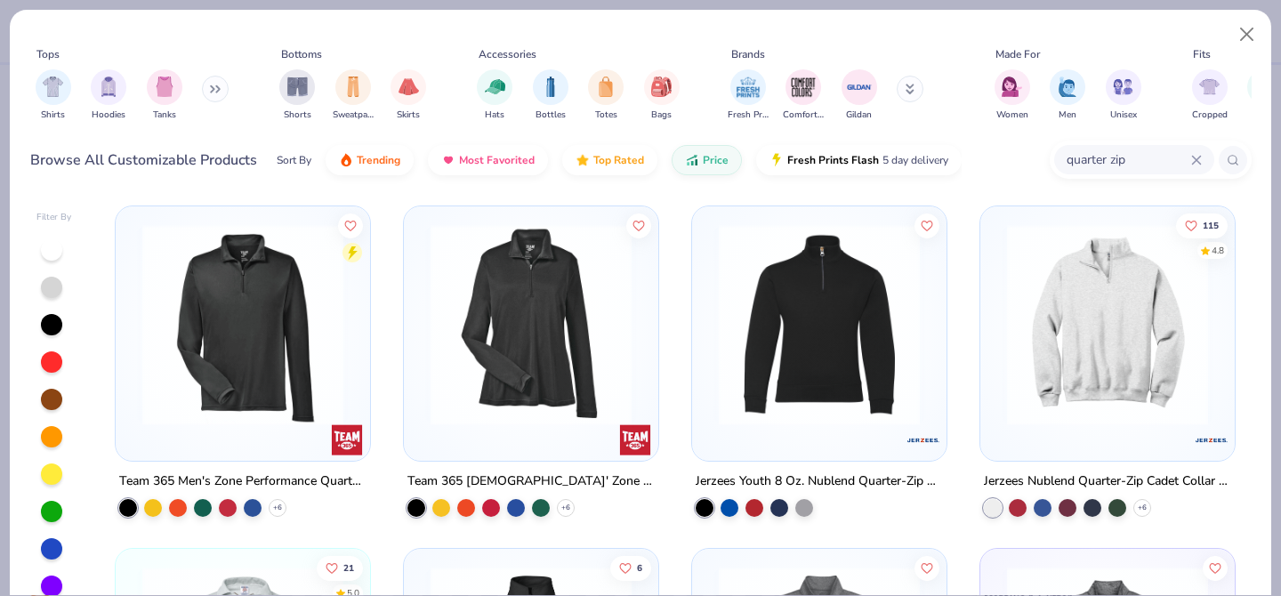
click at [726, 142] on div "Sort By Trending Most Favorited Top Rated Price Fresh Prints Flash 5 day delive…" at bounding box center [619, 160] width 685 height 50
click at [707, 195] on div "Filter By Team 365 Men's Zone Performance Quarter-Zip + 6 Team 365 [DEMOGRAPHIC…" at bounding box center [641, 393] width 1262 height 403
click at [707, 172] on div "Sort By Trending Most Favorited Top Rated Price Fresh Prints Flash 5 day delive…" at bounding box center [619, 160] width 685 height 50
click at [706, 149] on span "Price" at bounding box center [716, 156] width 26 height 14
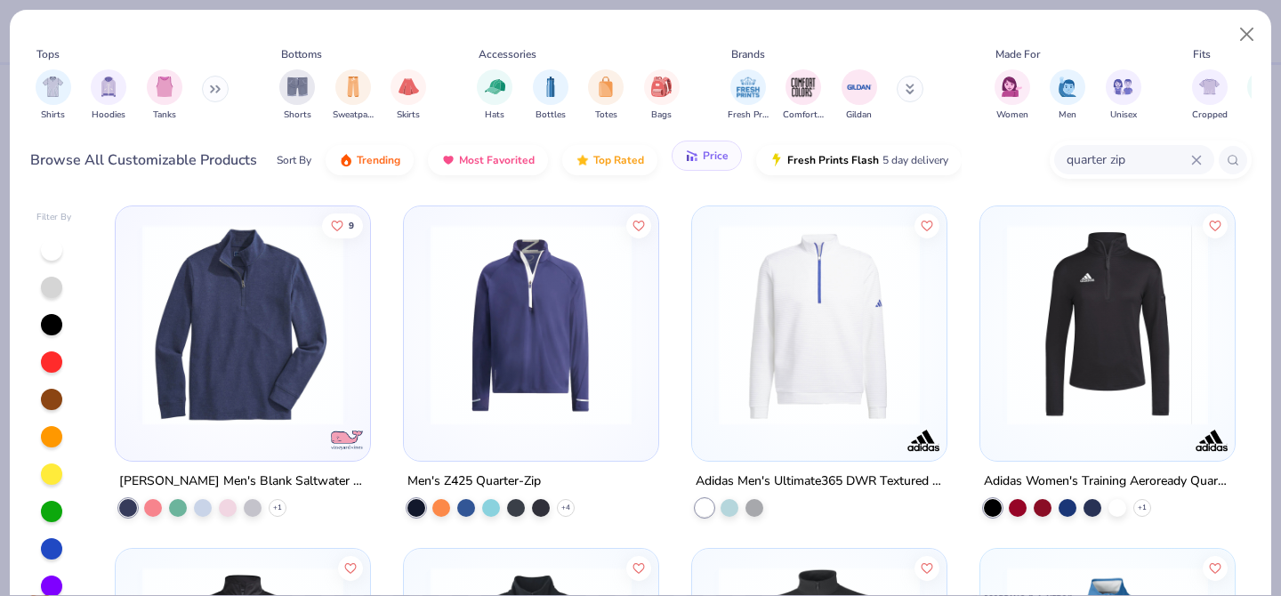
click at [706, 149] on span "Price" at bounding box center [716, 156] width 26 height 14
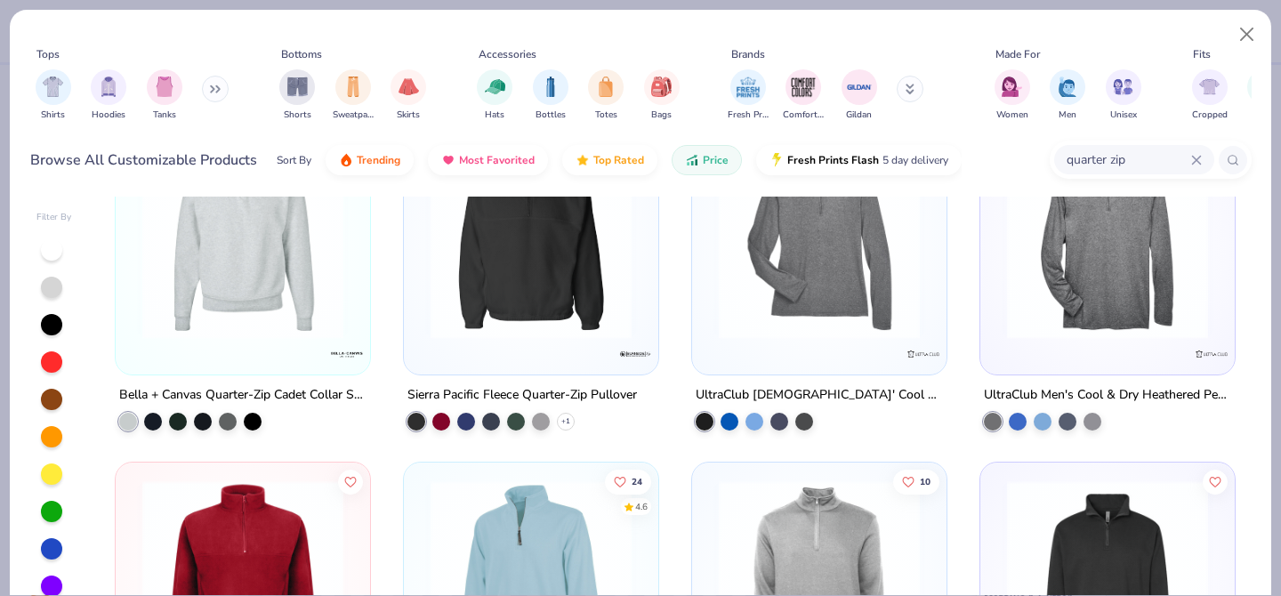
scroll to position [428, 0]
click at [300, 253] on img at bounding box center [242, 239] width 219 height 201
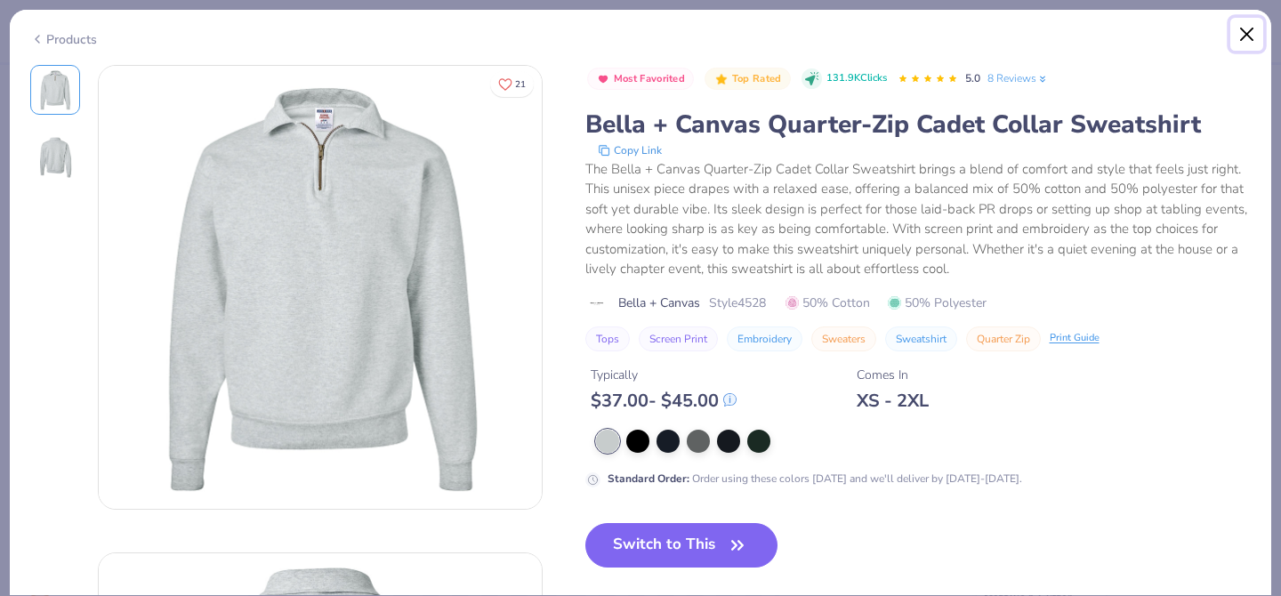
click at [1236, 38] on button "Close" at bounding box center [1248, 35] width 34 height 34
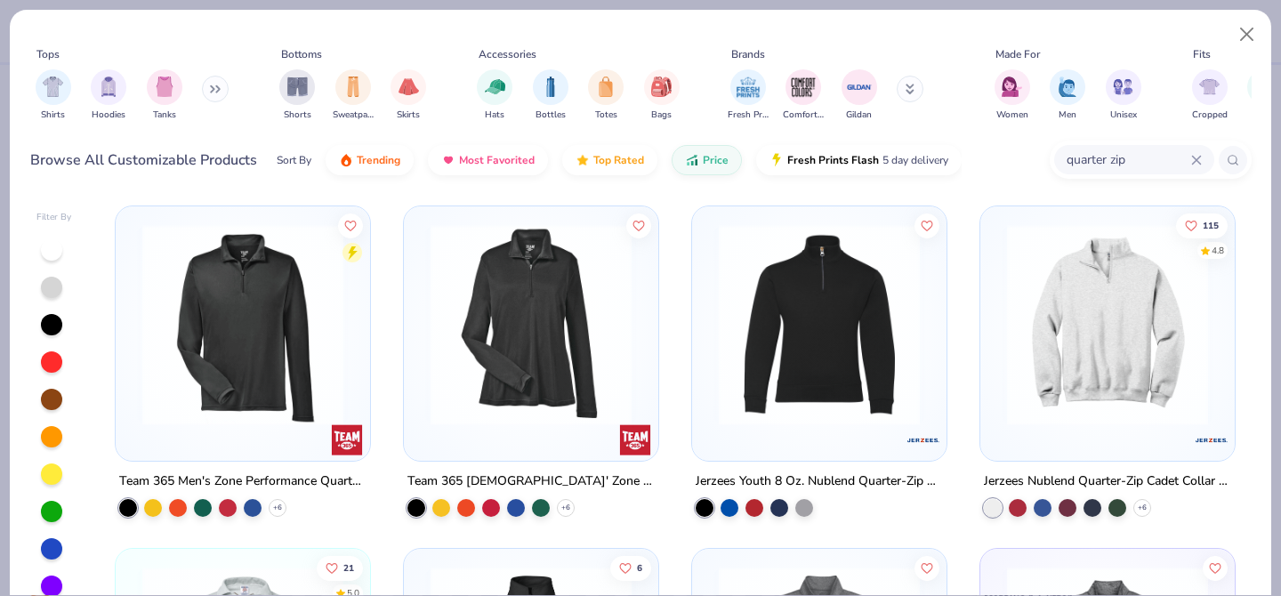
click at [1153, 283] on img at bounding box center [1107, 324] width 219 height 201
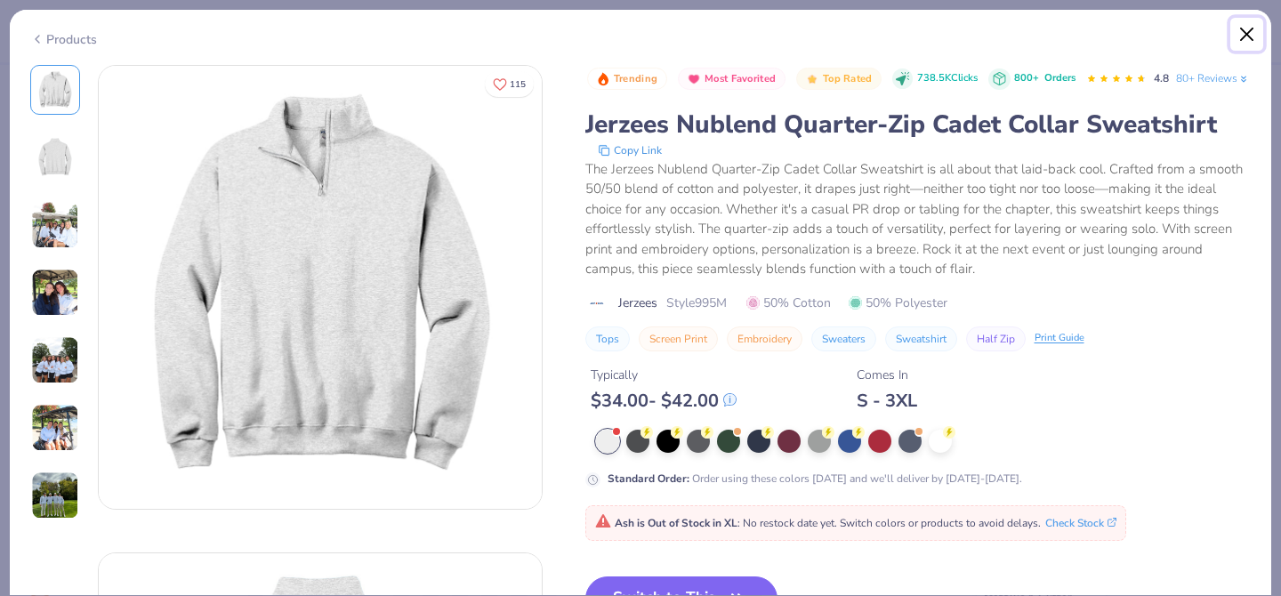
click at [1237, 40] on button "Close" at bounding box center [1248, 35] width 34 height 34
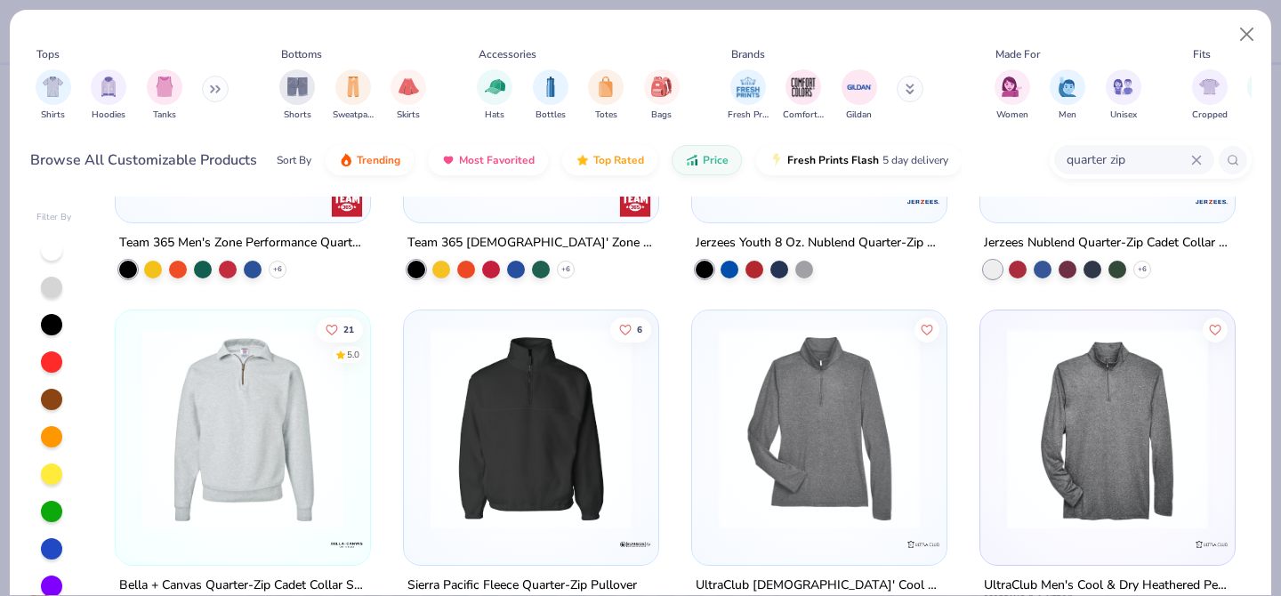
scroll to position [372, 0]
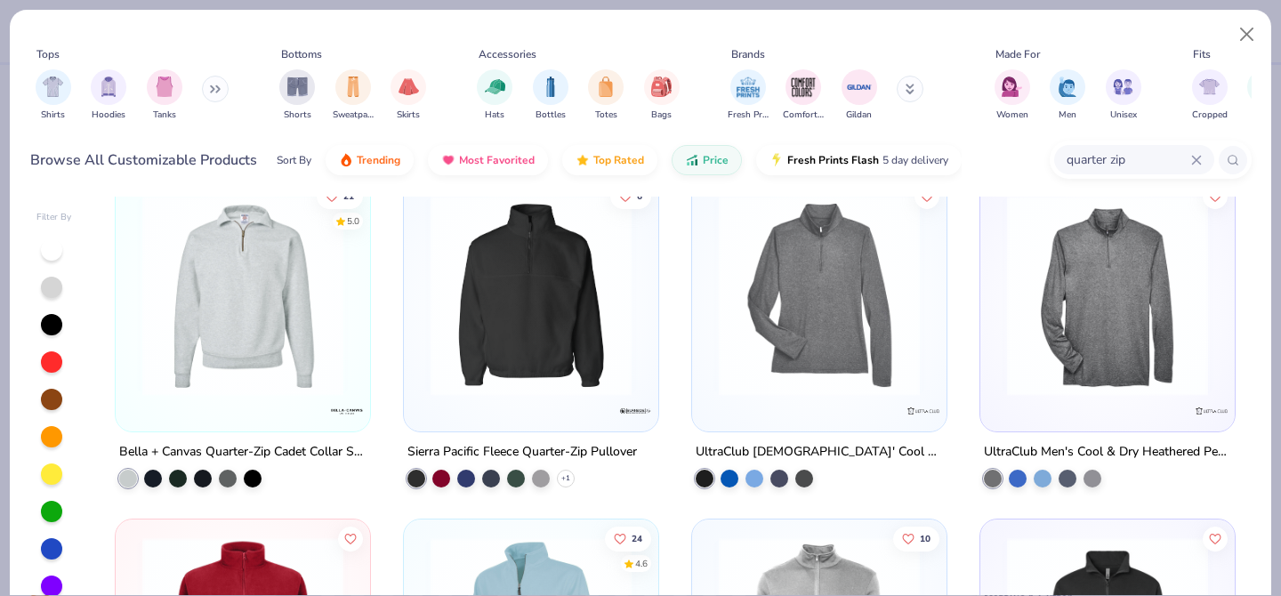
click at [1268, 26] on div "Tops Shirts Hoodies Tanks Bottoms Shorts Sweatpants Skirts Accessories Hats Bot…" at bounding box center [641, 101] width 1262 height 182
click at [1255, 26] on button "Close" at bounding box center [1248, 35] width 34 height 34
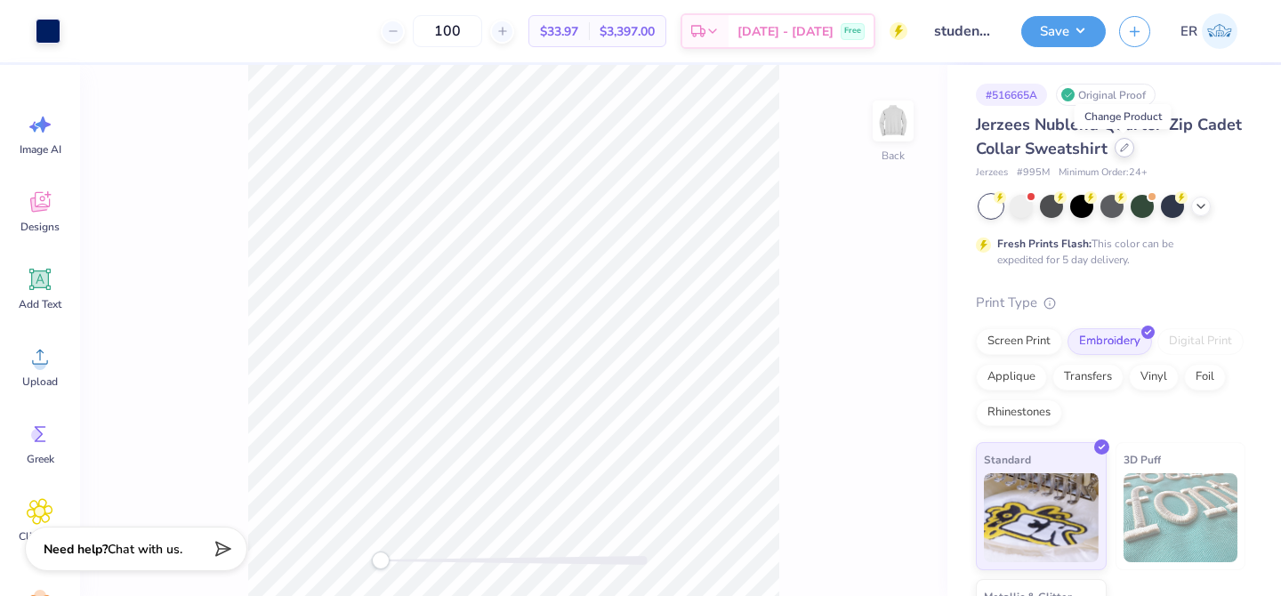
click at [1127, 151] on div at bounding box center [1125, 148] width 20 height 20
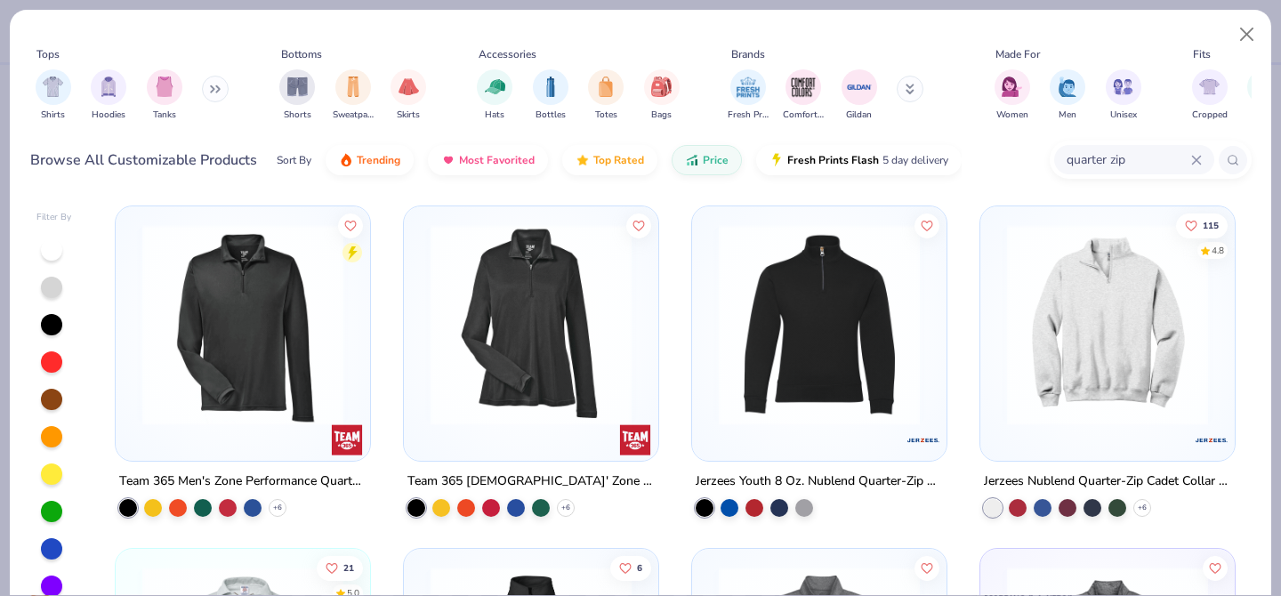
click at [306, 336] on img at bounding box center [242, 324] width 219 height 201
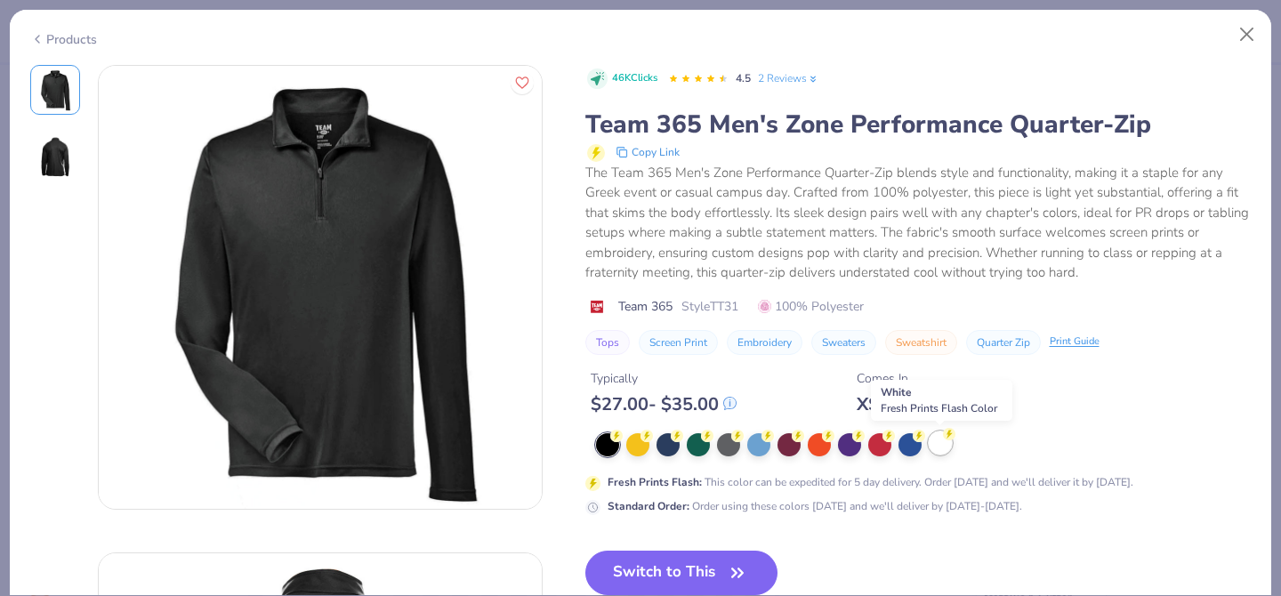
click at [937, 449] on div at bounding box center [940, 443] width 23 height 23
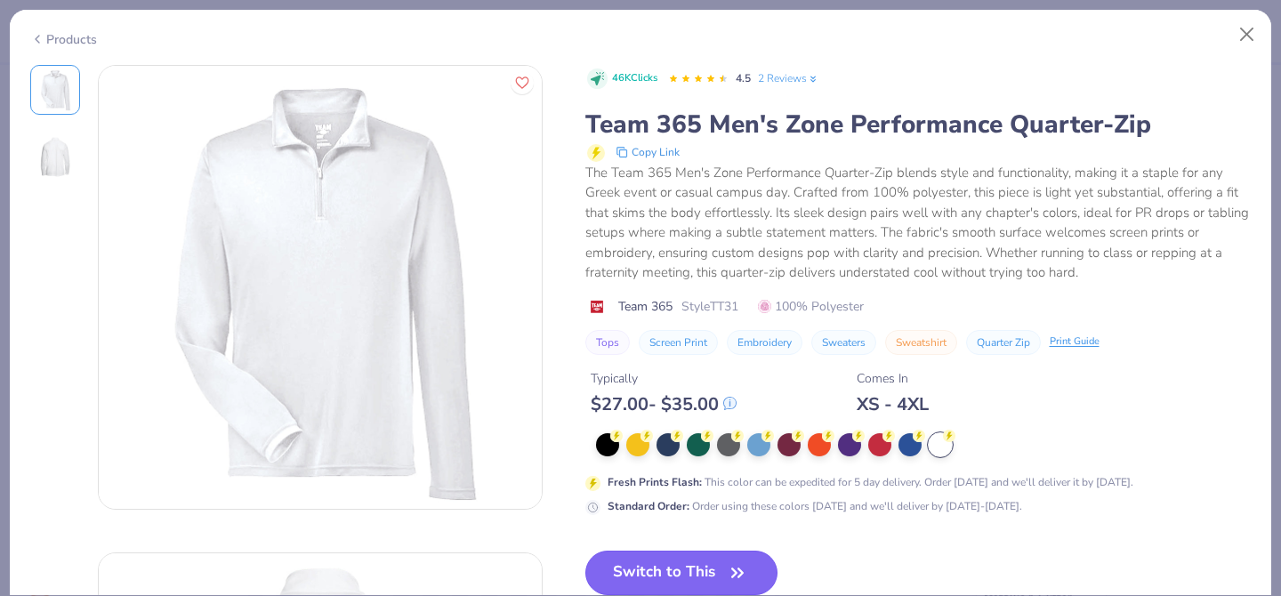
click at [667, 565] on button "Switch to This" at bounding box center [682, 573] width 193 height 44
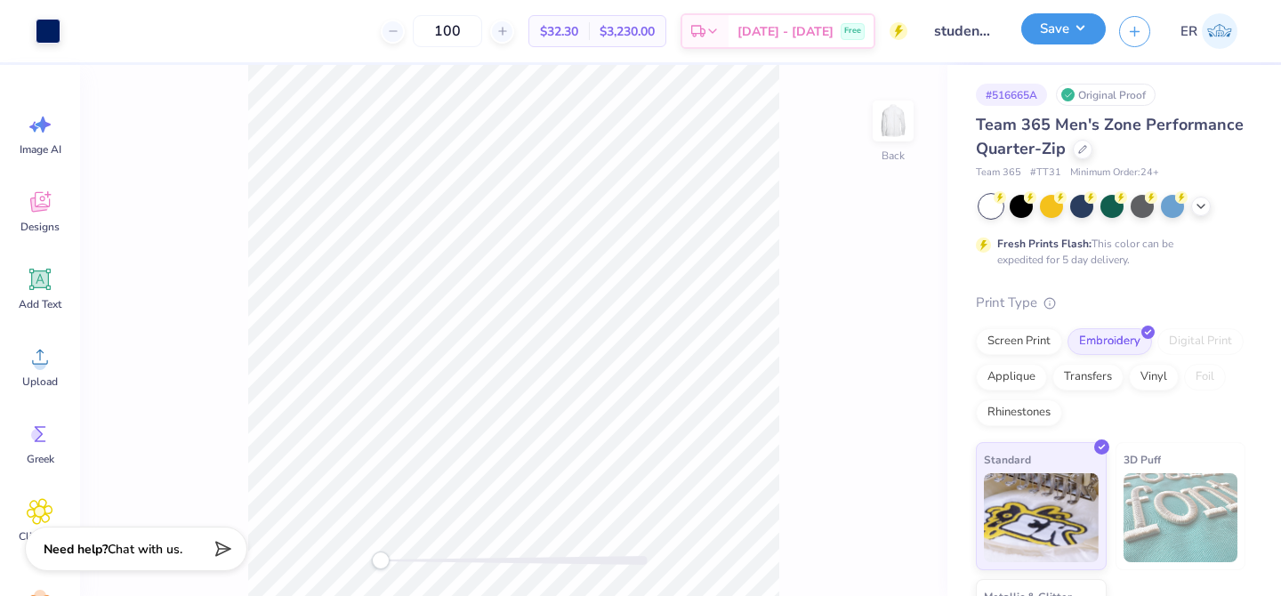
click at [1063, 35] on button "Save" at bounding box center [1064, 28] width 85 height 31
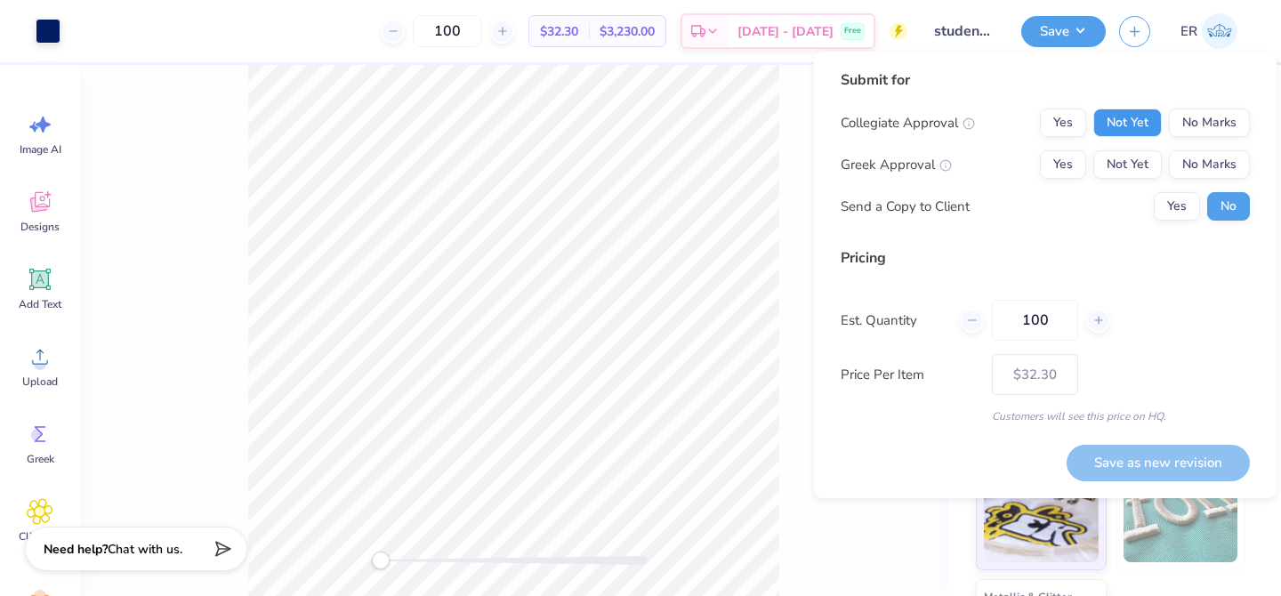
click at [1125, 131] on button "Not Yet" at bounding box center [1128, 123] width 69 height 28
click at [1200, 168] on button "No Marks" at bounding box center [1209, 164] width 81 height 28
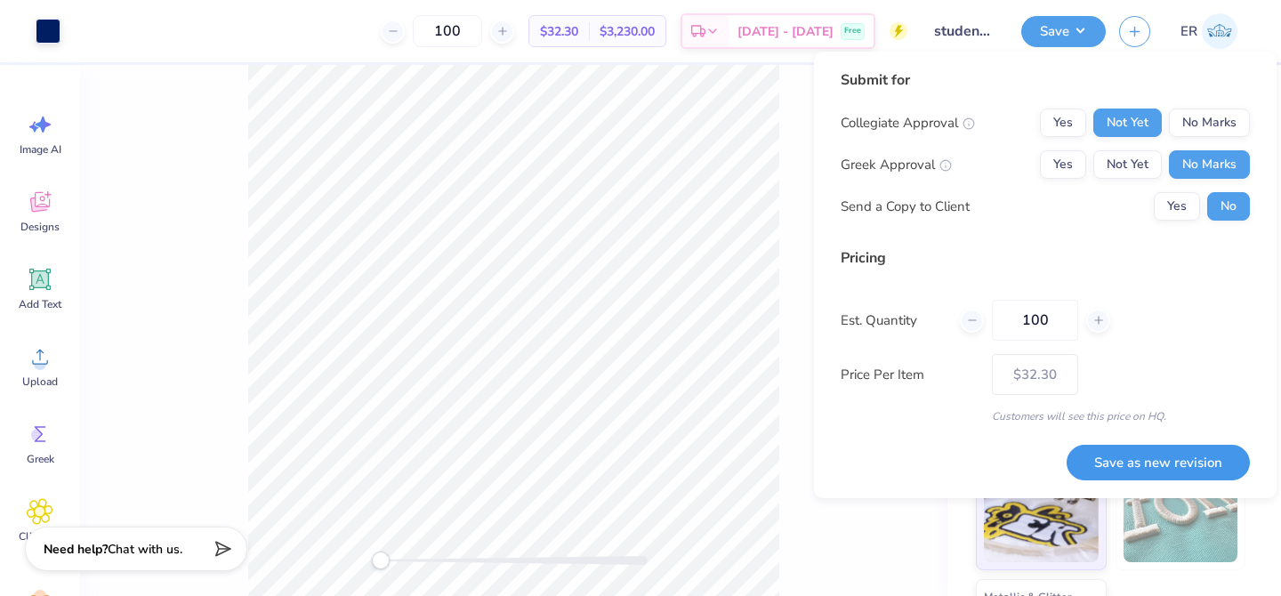
click at [1139, 461] on button "Save as new revision" at bounding box center [1158, 463] width 183 height 36
type input "$32.30"
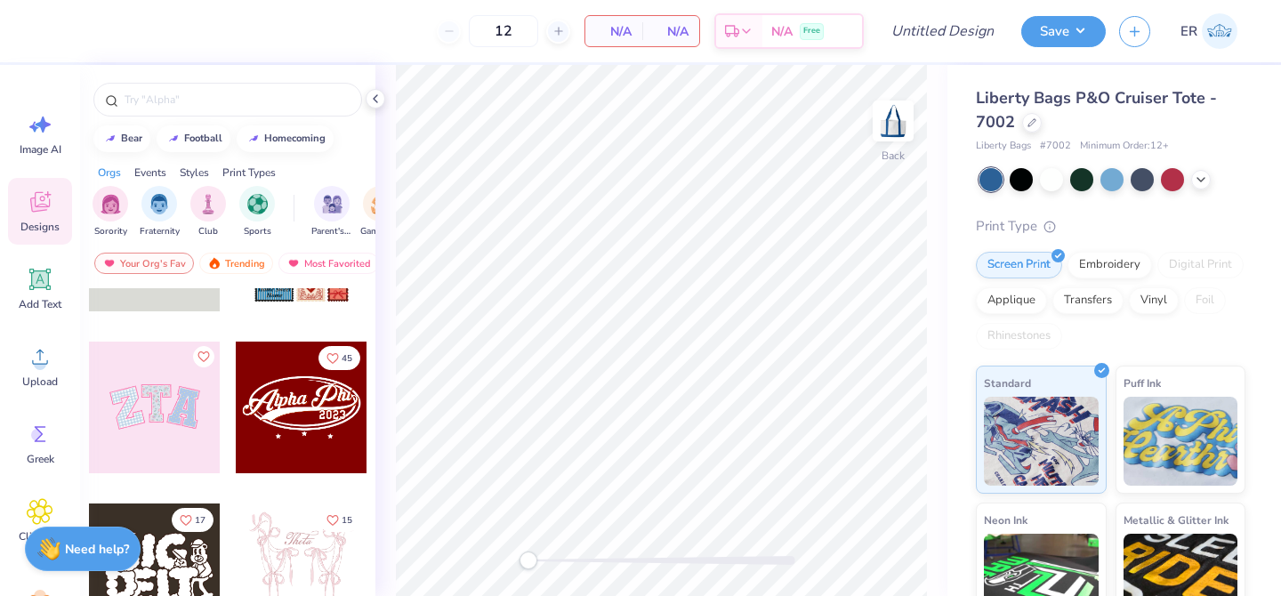
scroll to position [116, 0]
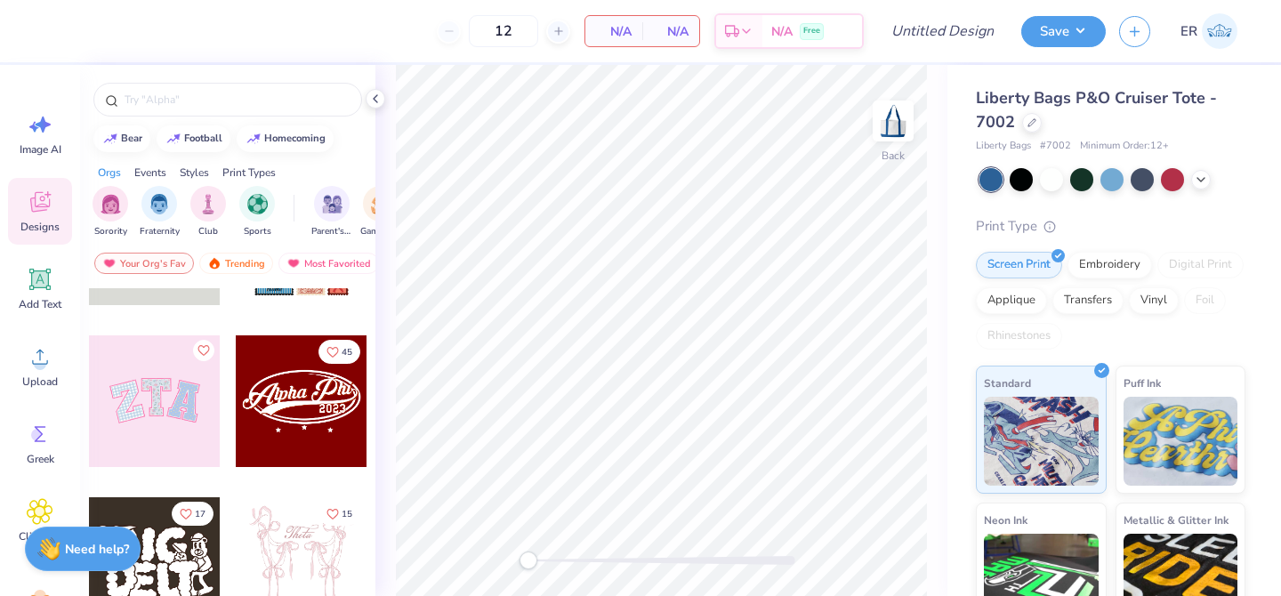
click at [1193, 187] on div at bounding box center [1113, 179] width 266 height 23
click at [1207, 177] on icon at bounding box center [1201, 178] width 14 height 14
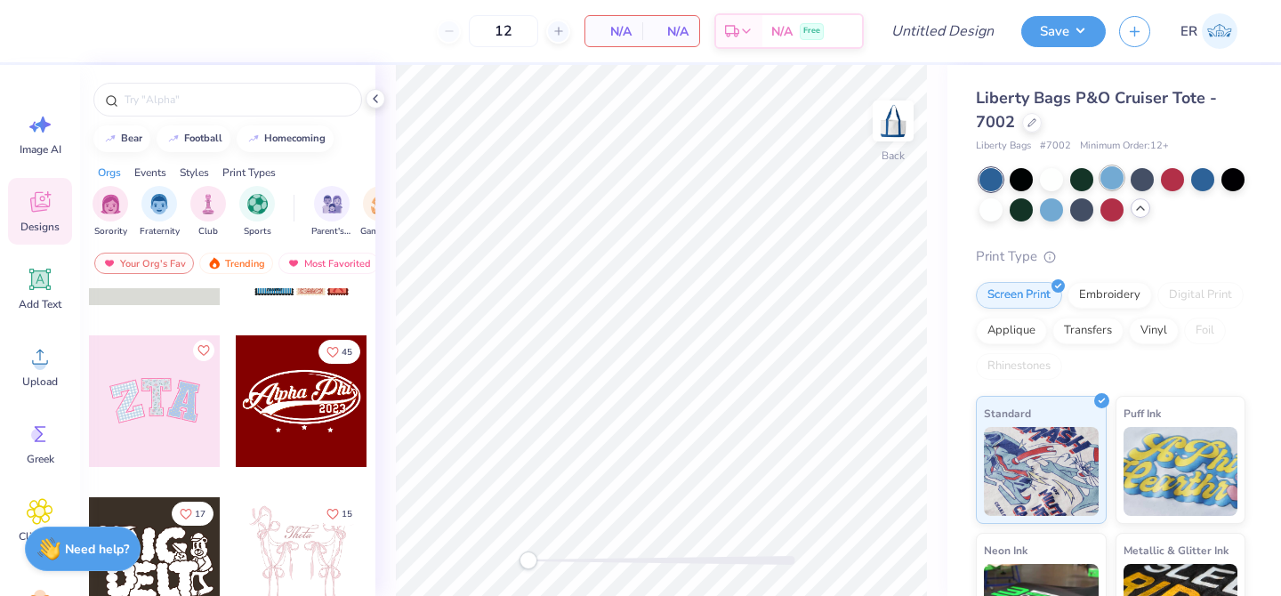
click at [1117, 182] on div at bounding box center [1112, 177] width 23 height 23
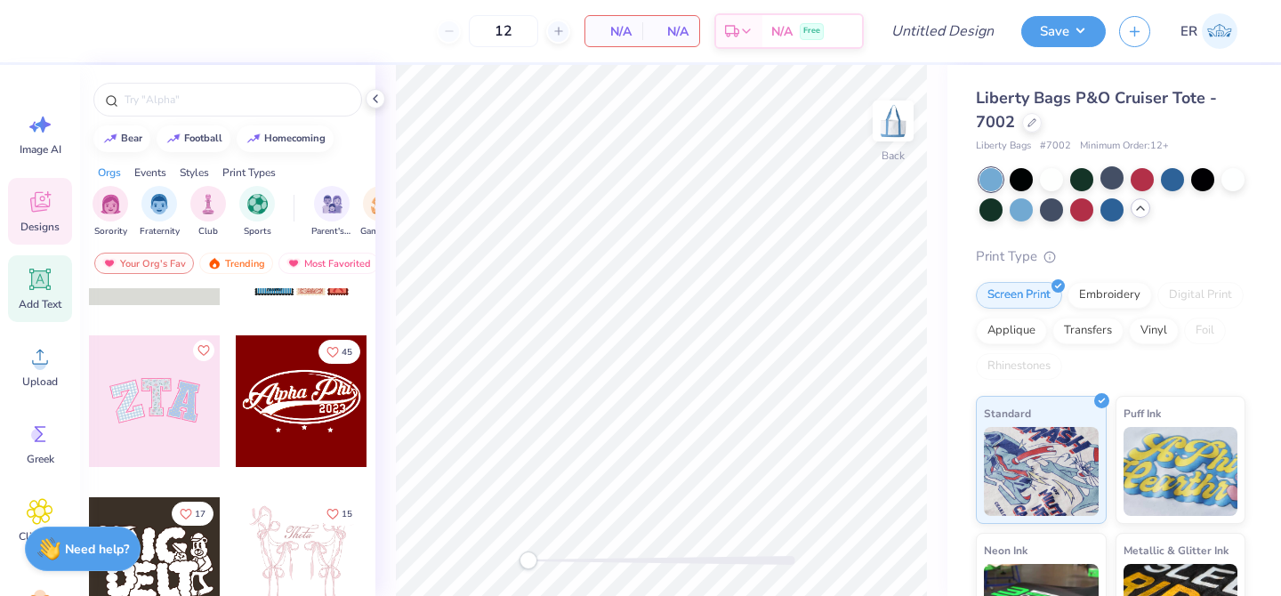
click at [49, 299] on span "Add Text" at bounding box center [40, 304] width 43 height 14
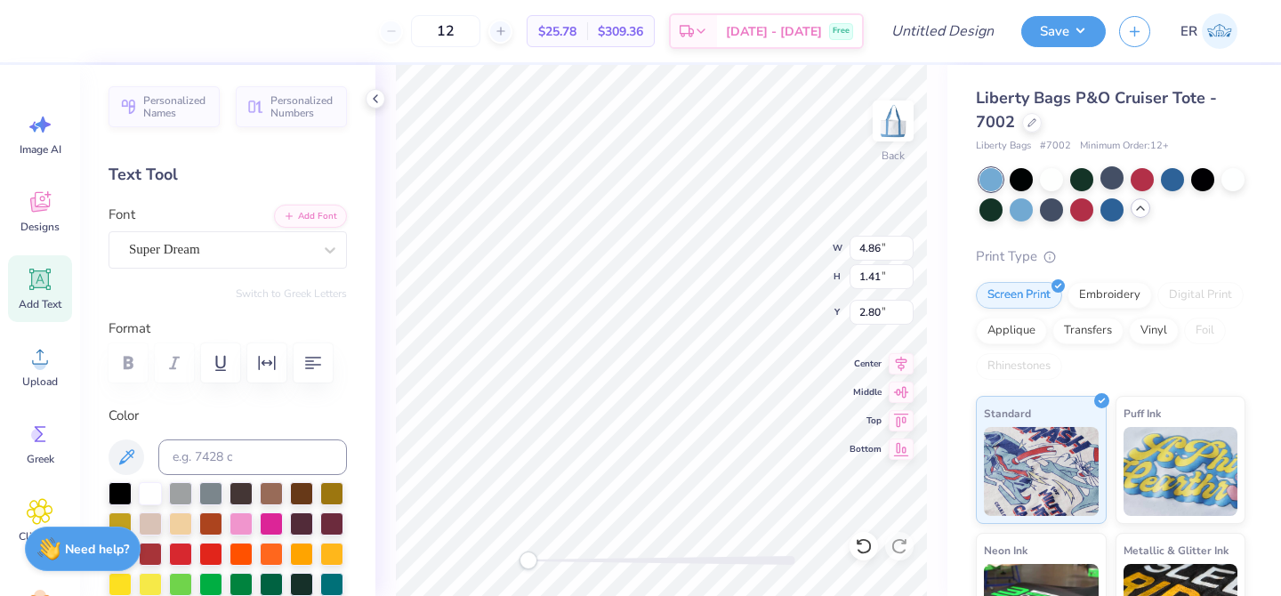
scroll to position [0, 14]
type textarea "MAKE YOUR THERAPIST PROUD TODAY"
click at [227, 255] on div "Super Dream" at bounding box center [220, 250] width 187 height 28
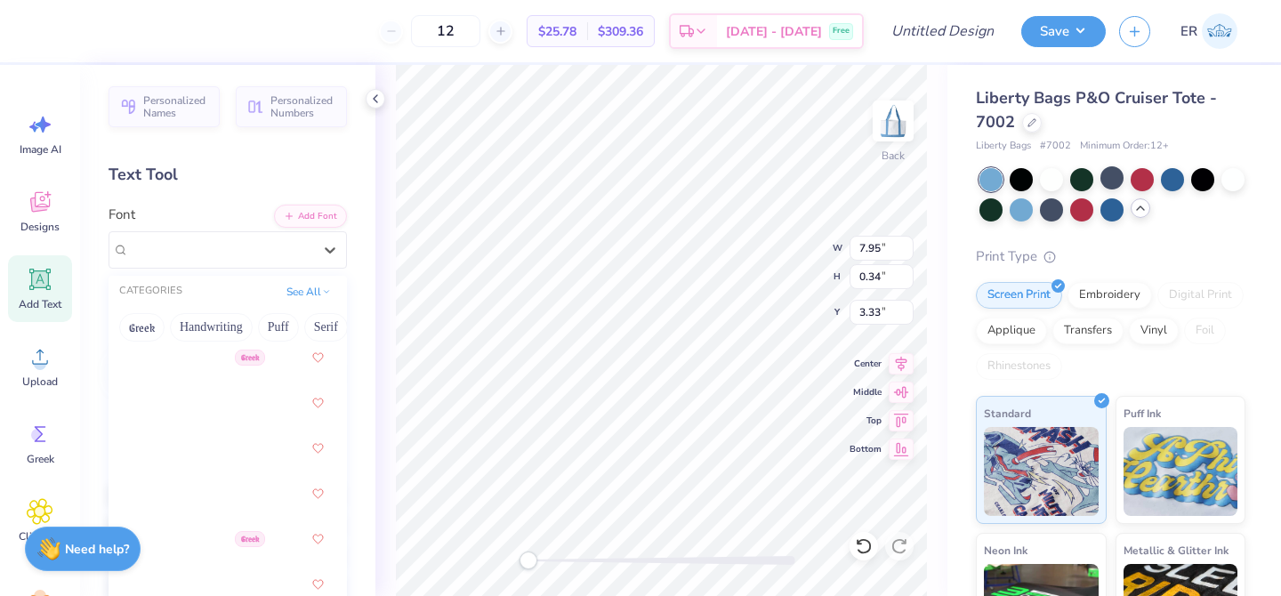
scroll to position [1177, 0]
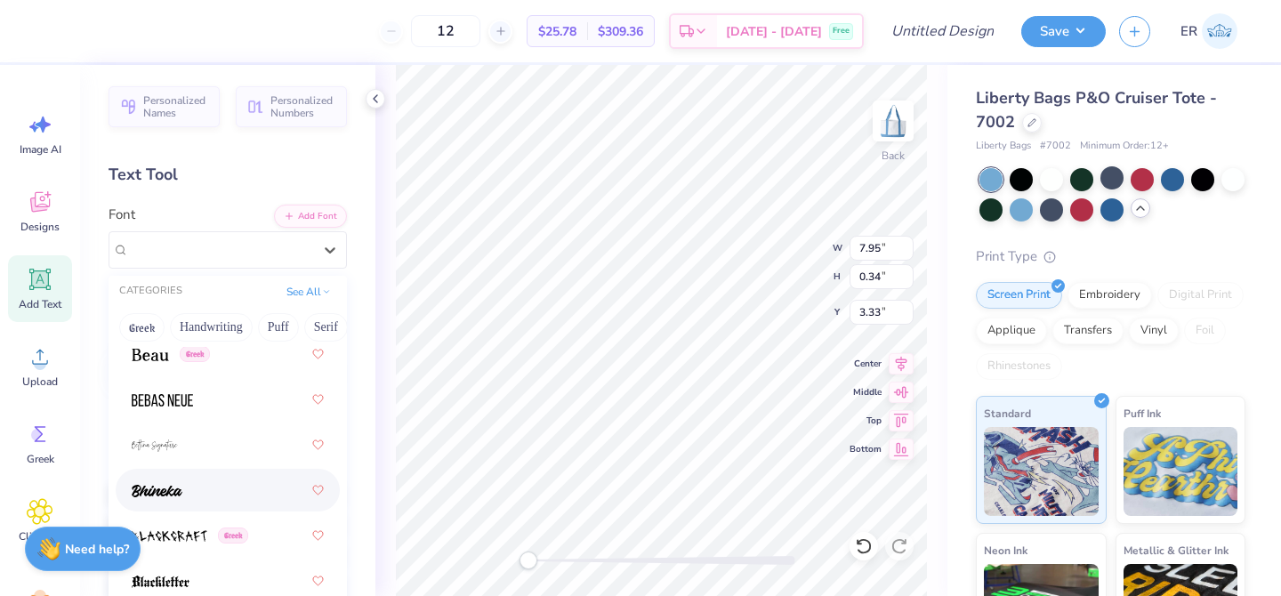
click at [242, 492] on div at bounding box center [228, 490] width 192 height 32
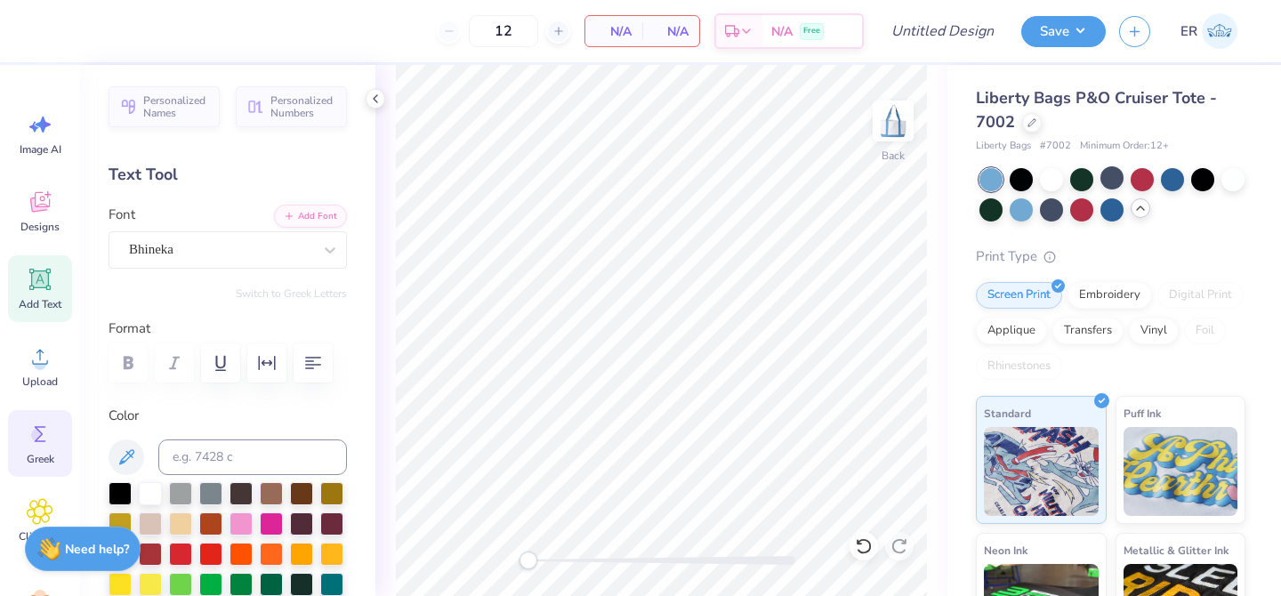
scroll to position [77, 0]
